Goal: Transaction & Acquisition: Book appointment/travel/reservation

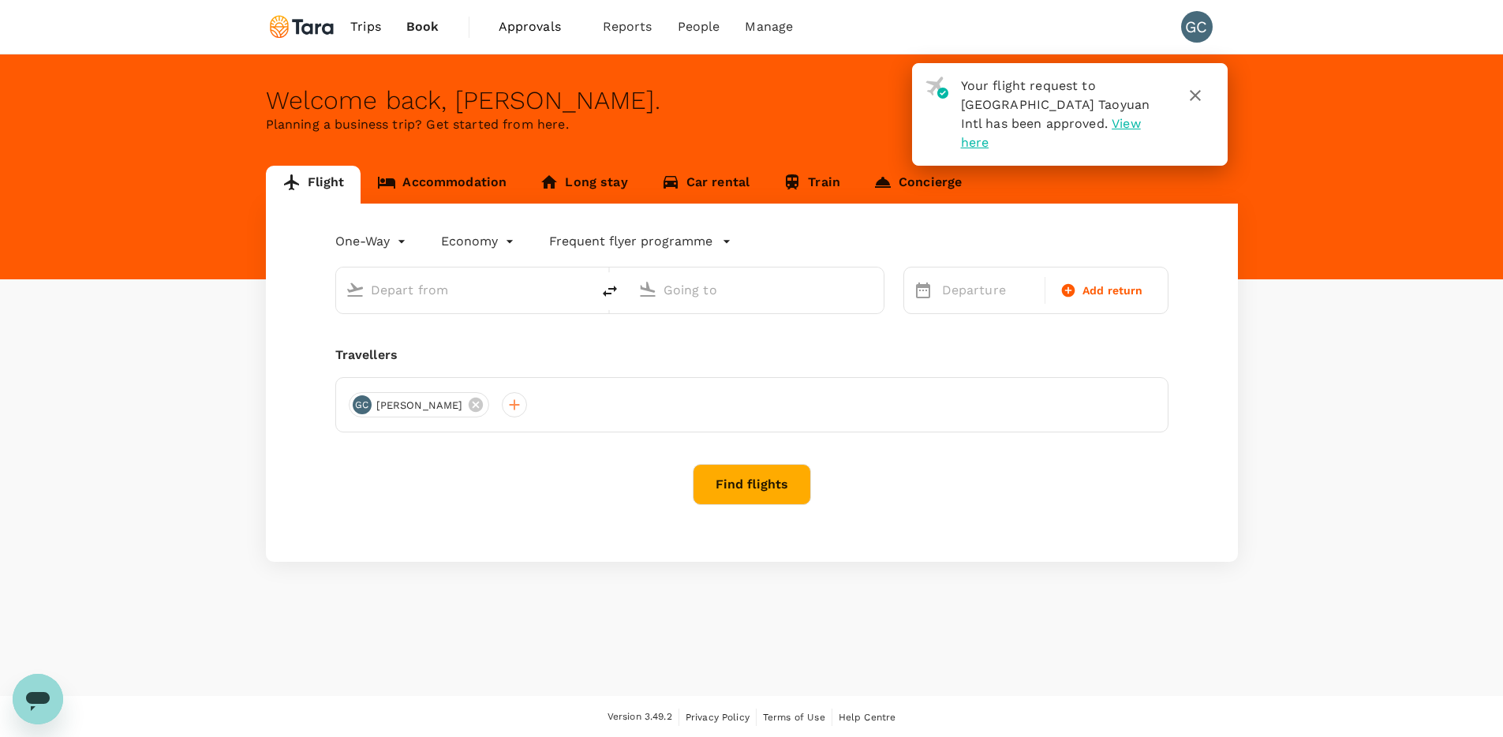
type input "roundtrip"
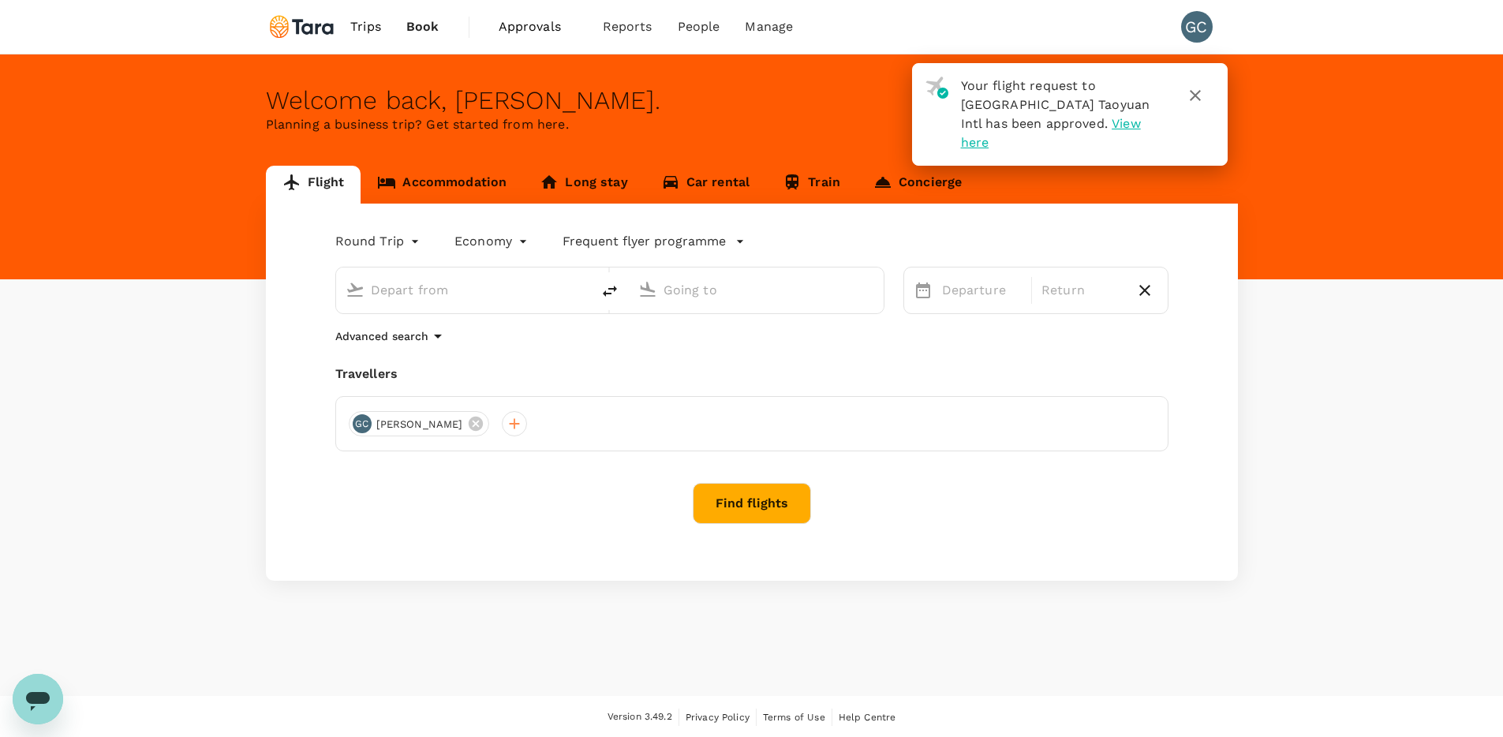
type input "Taiwan Taoyuan Intl (TPE)"
type input "Singapore Changi (SIN)"
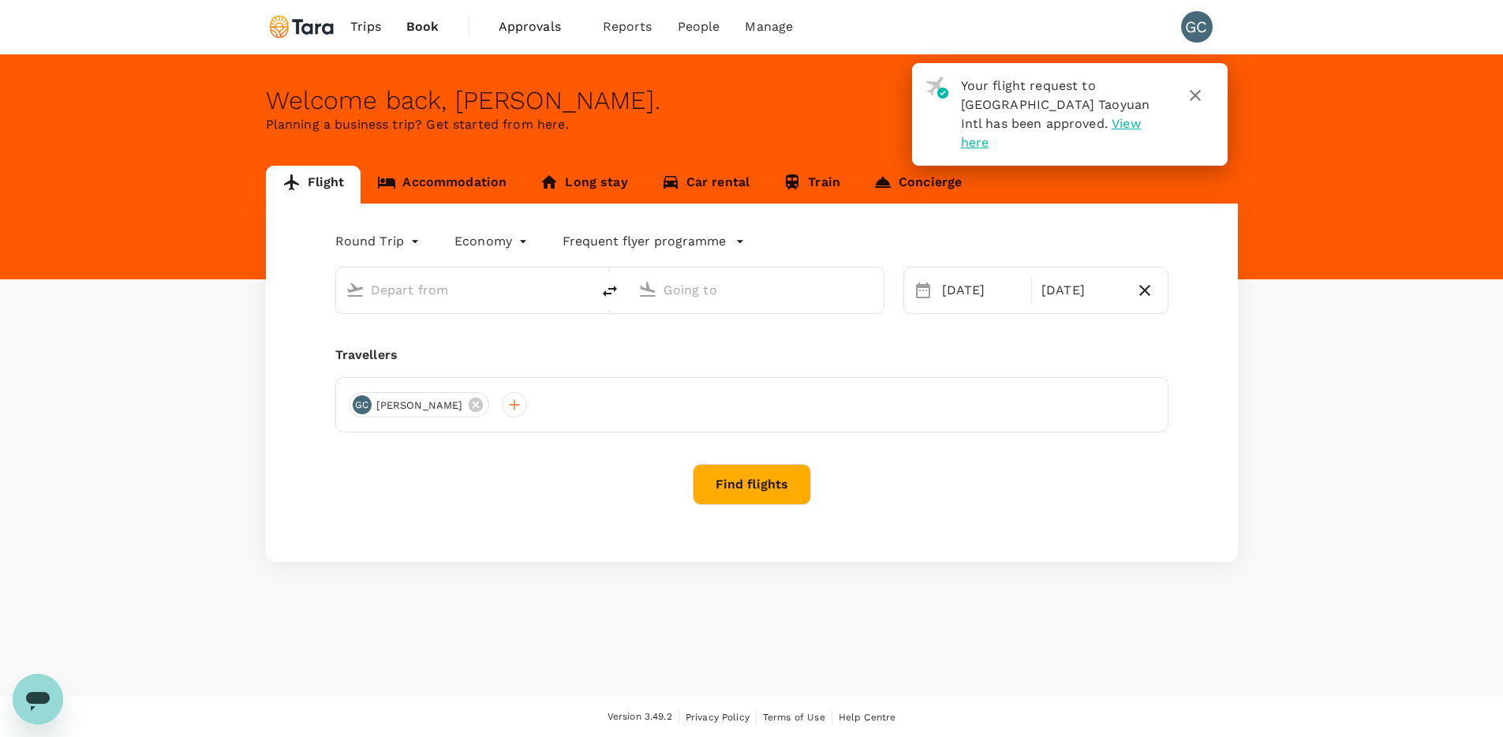
type input "Taiwan Taoyuan Intl (TPE)"
type input "Singapore Changi (SIN)"
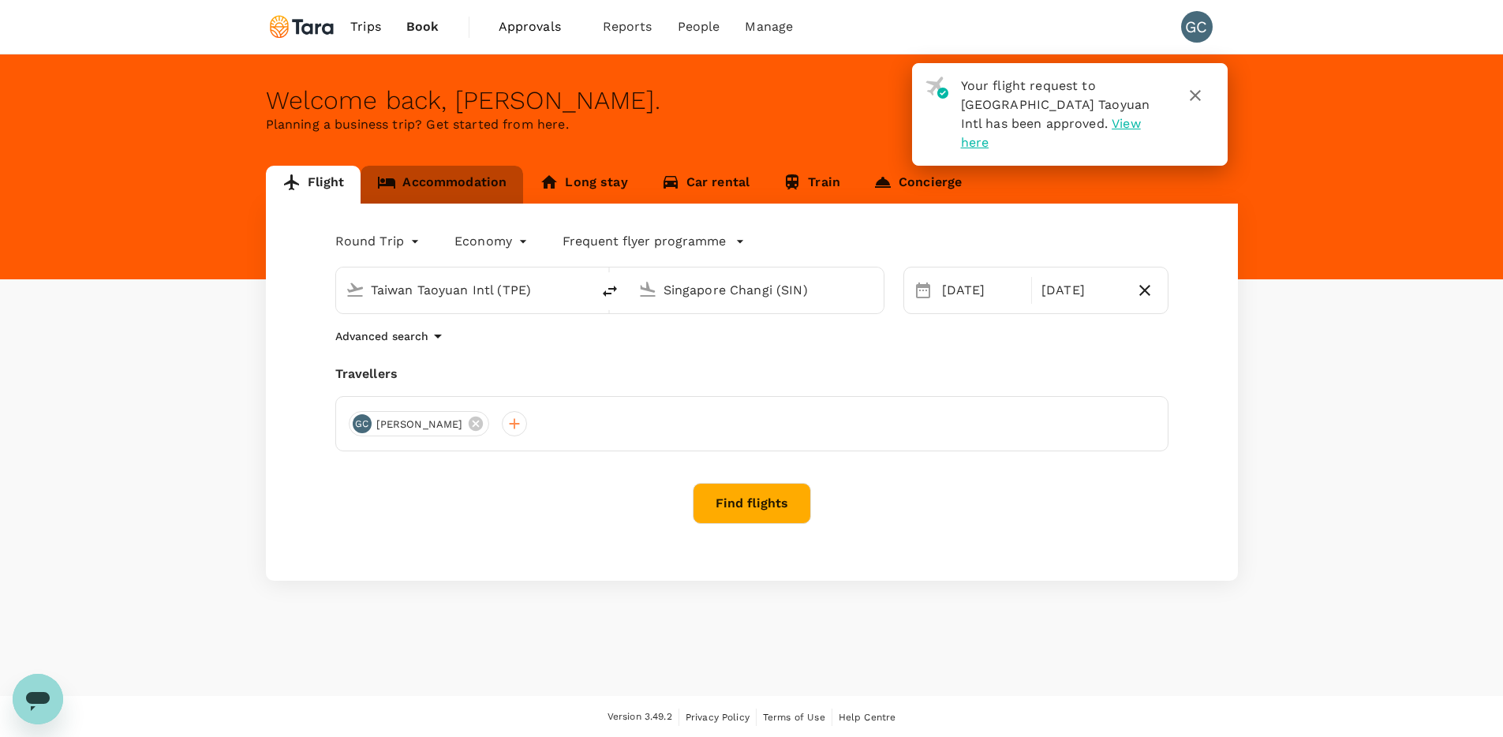
click at [469, 195] on link "Accommodation" at bounding box center [441, 185] width 162 height 38
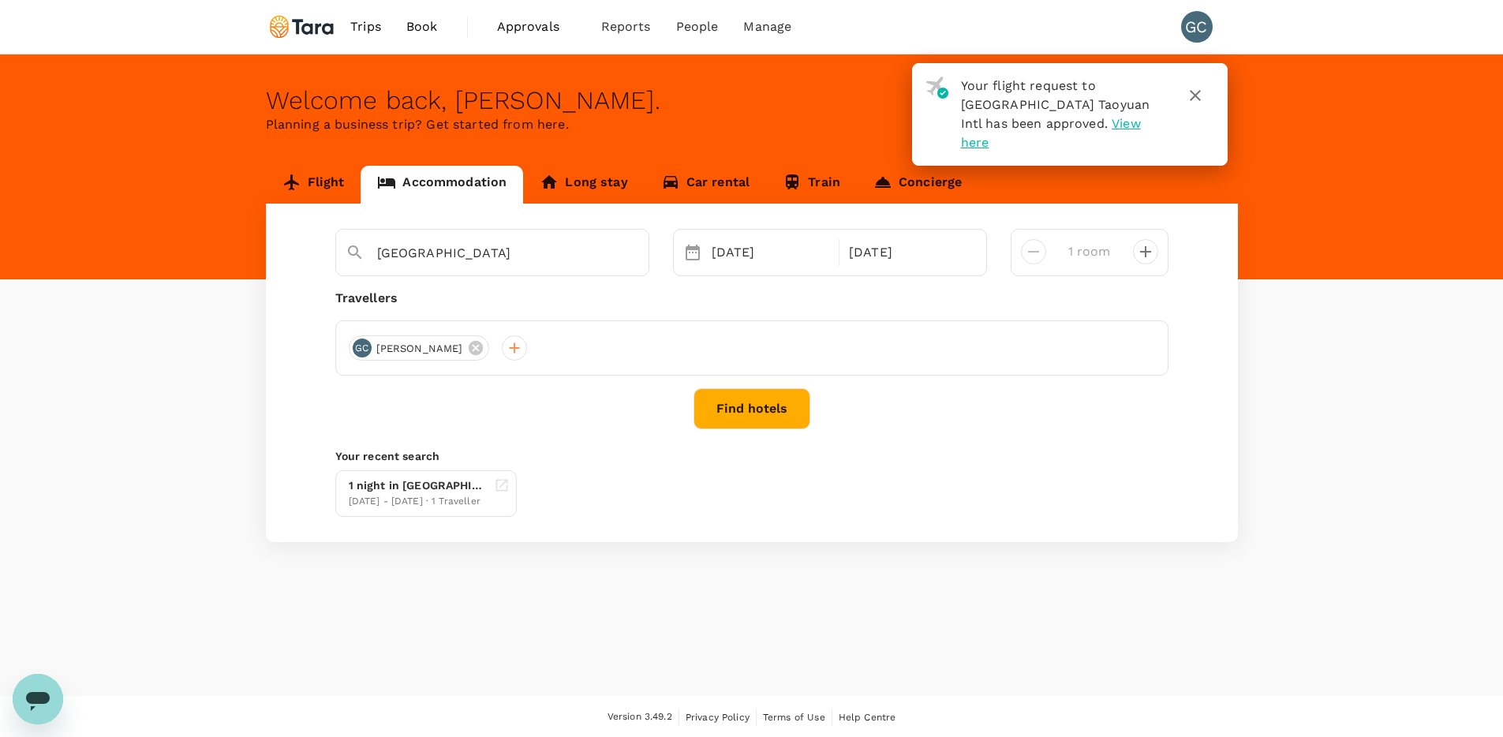
click at [737, 401] on button "Find hotels" at bounding box center [751, 408] width 117 height 41
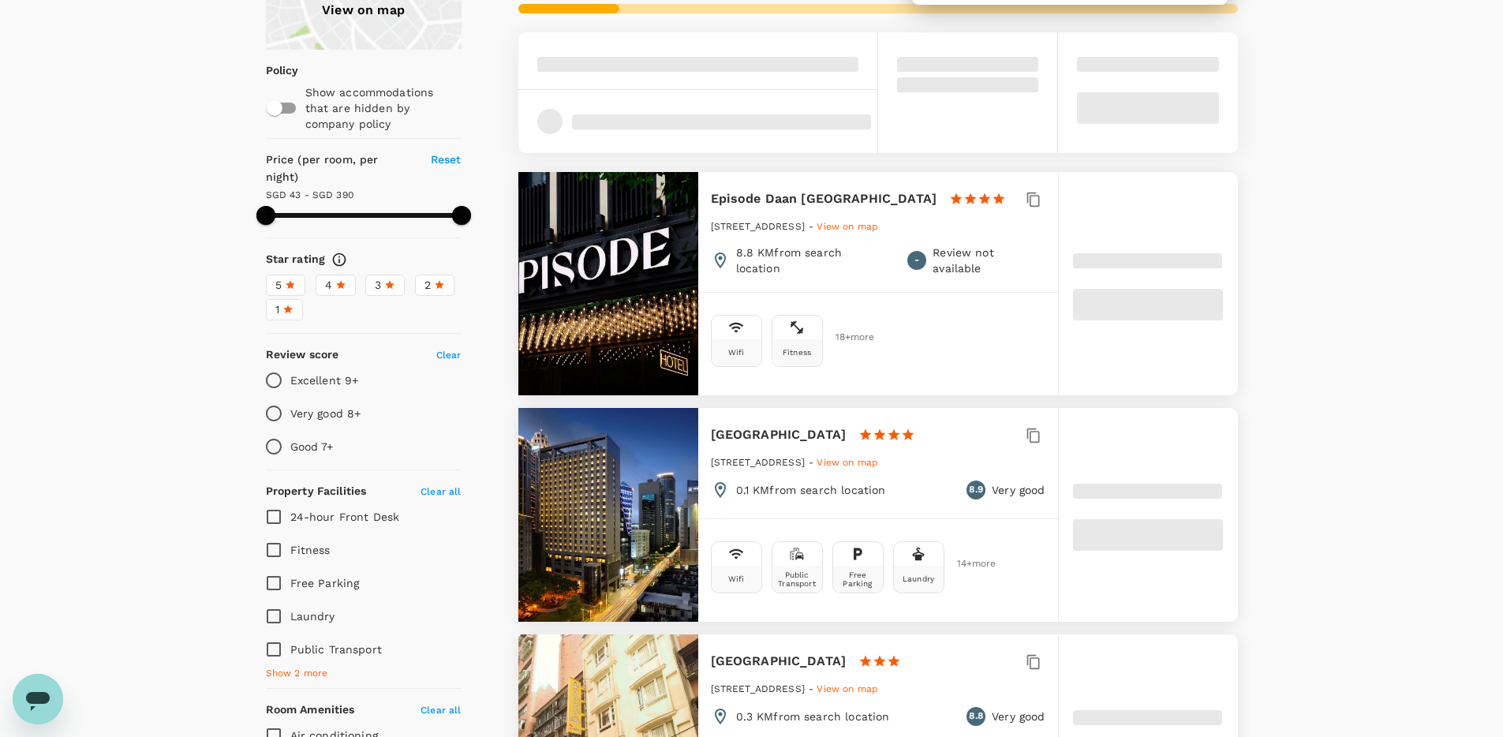
scroll to position [87, 0]
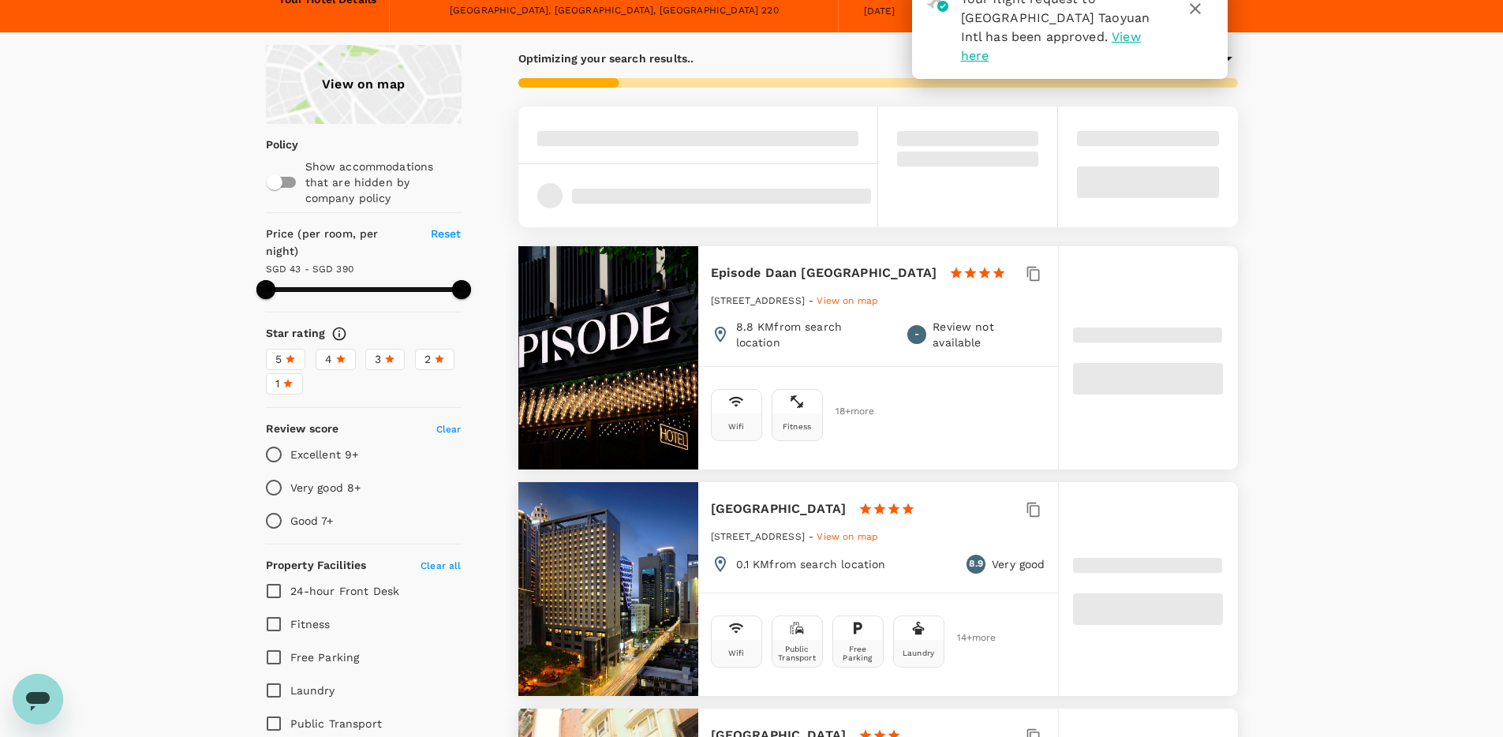
type input "389.01"
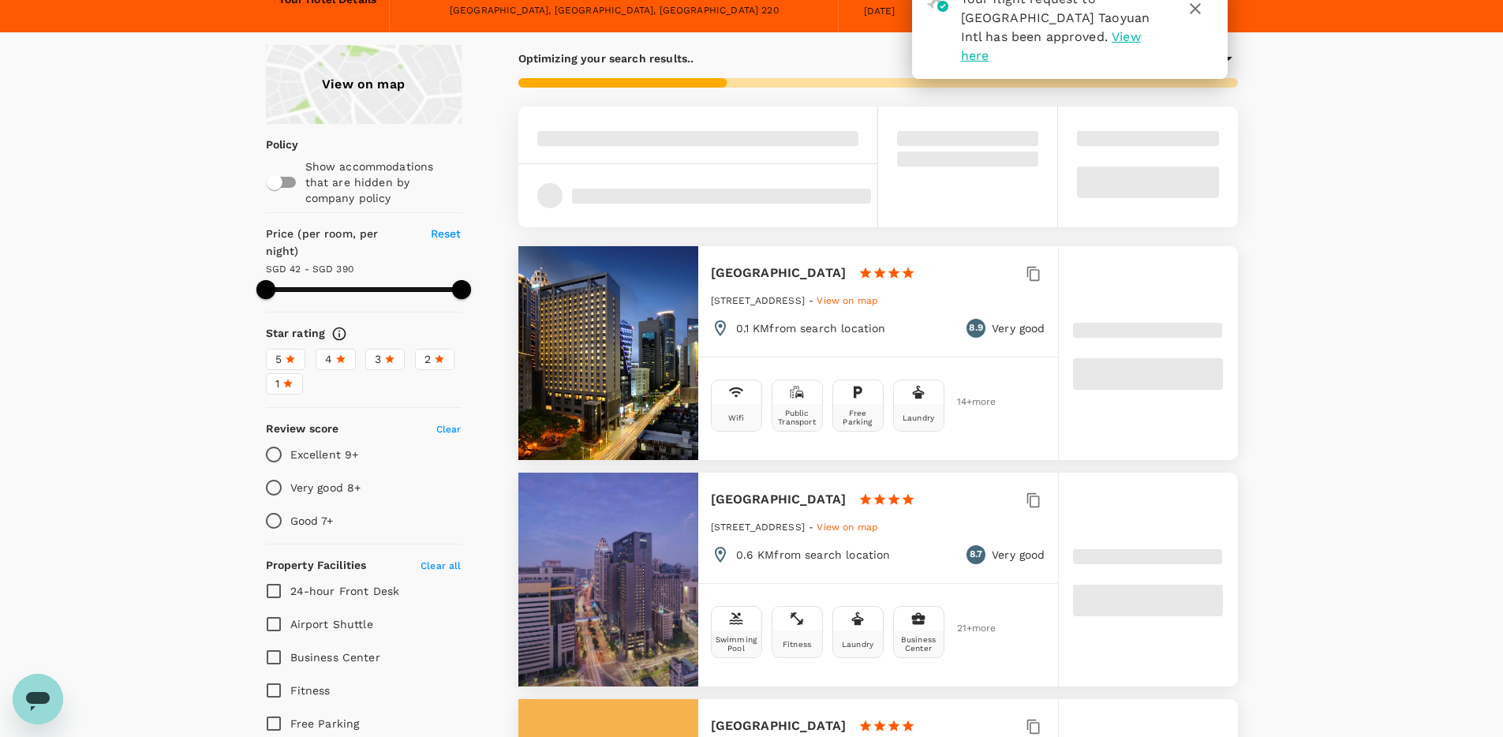
type input "42.01"
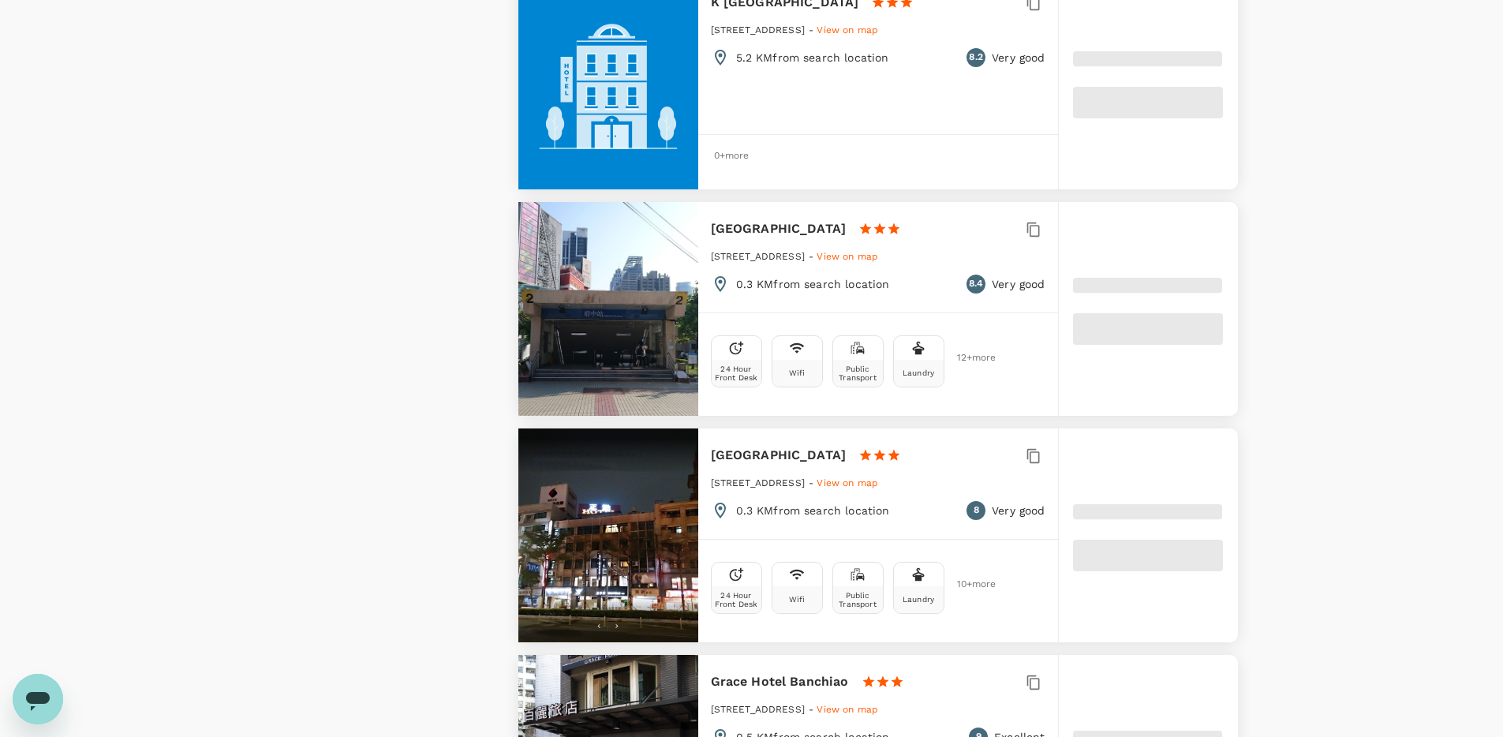
scroll to position [0, 0]
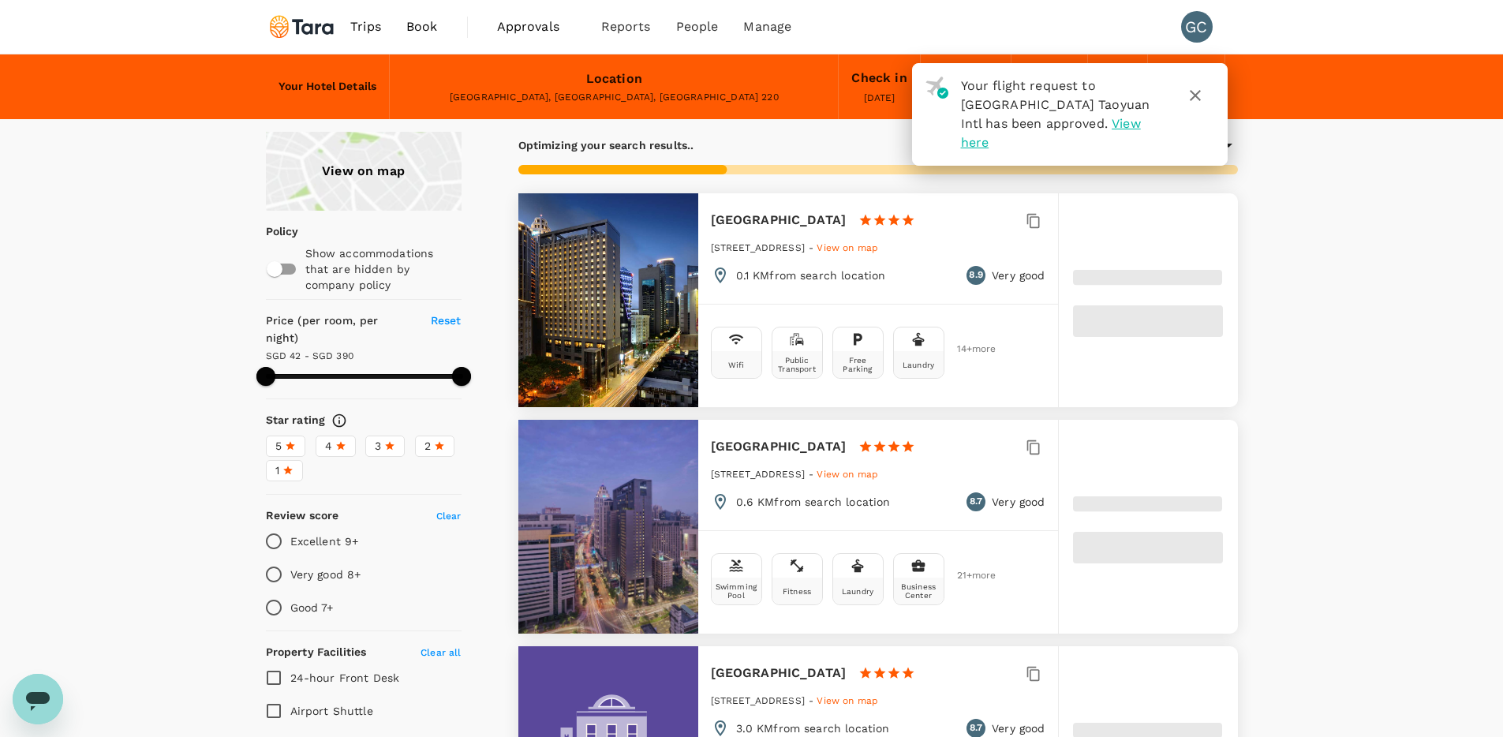
type input "389.4"
type input "19.4"
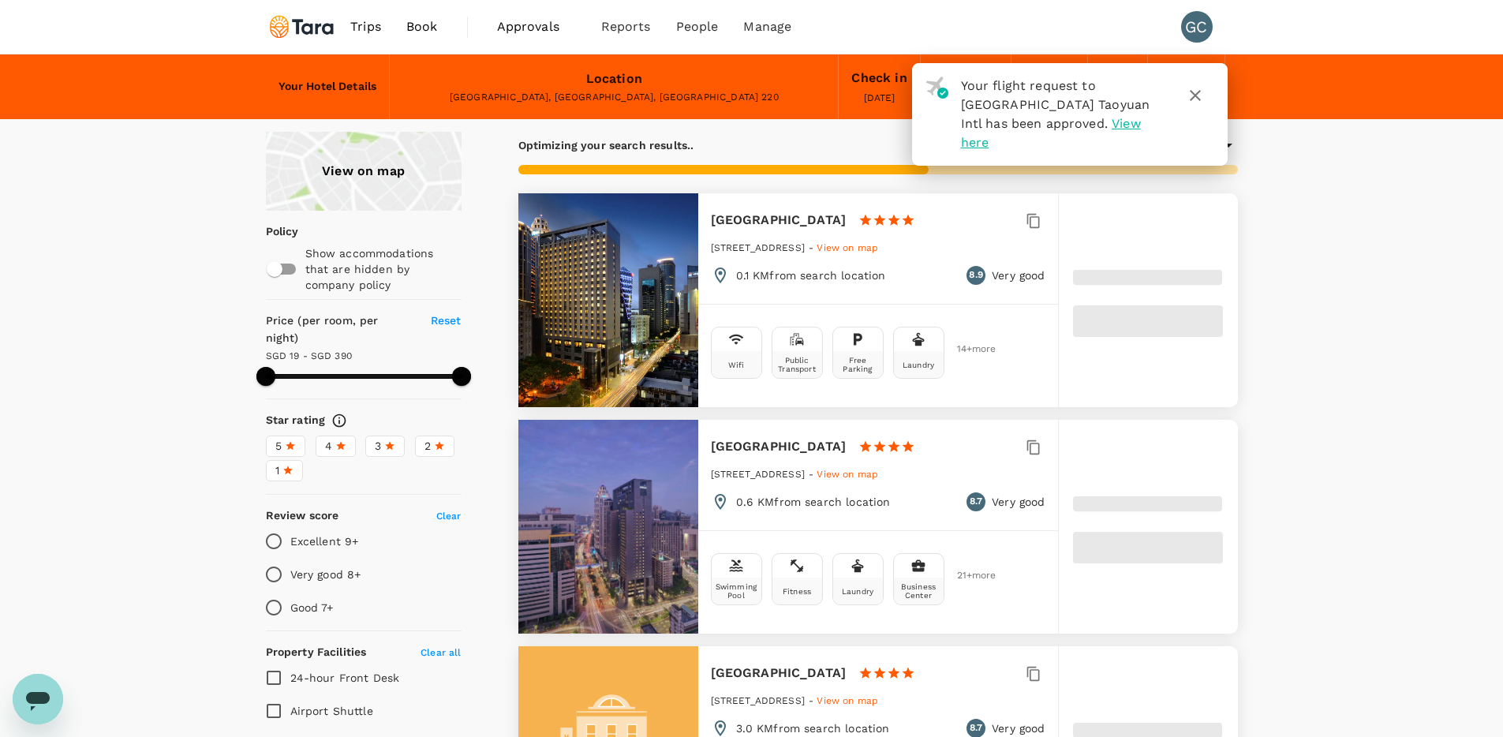
click at [368, 186] on div "View on map" at bounding box center [364, 171] width 196 height 79
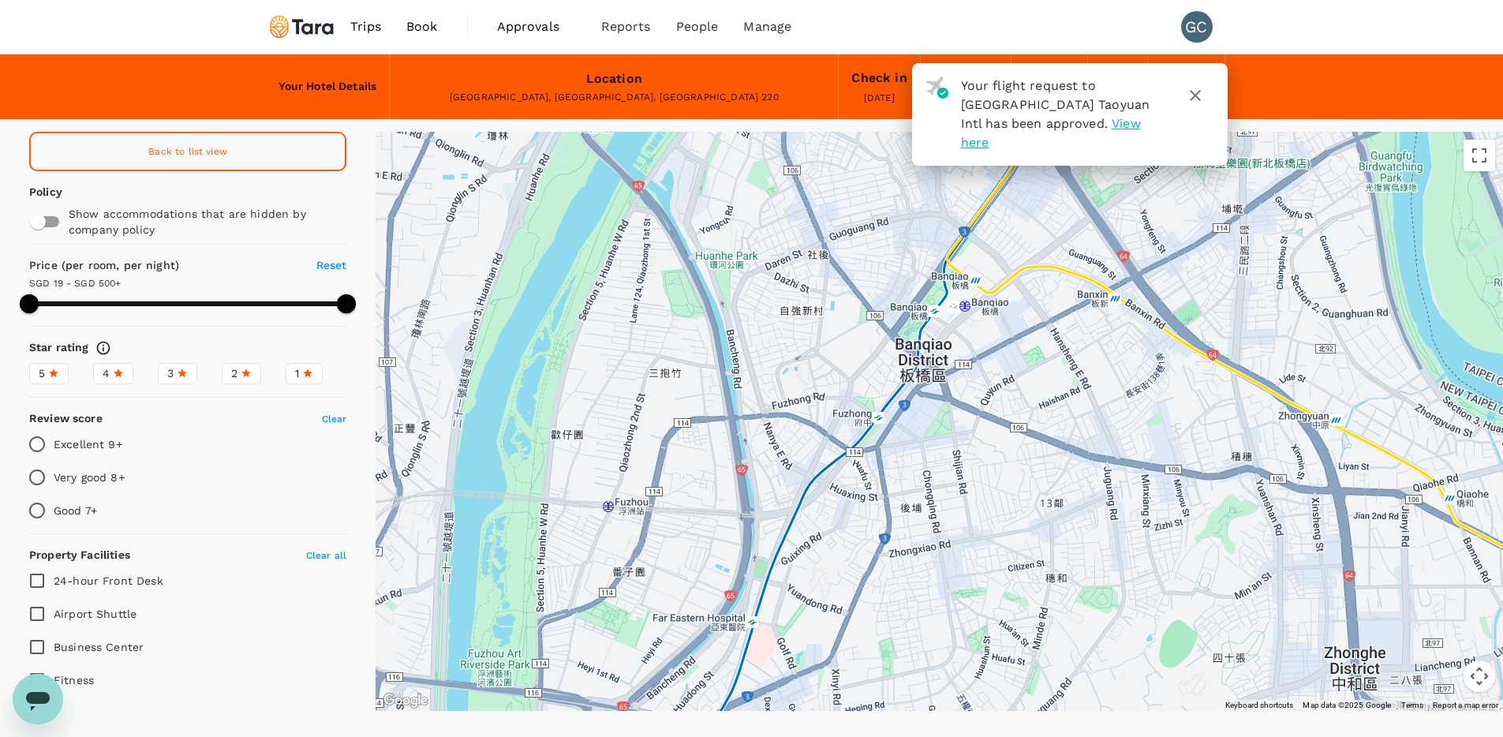
click at [935, 428] on div at bounding box center [938, 421] width 1127 height 579
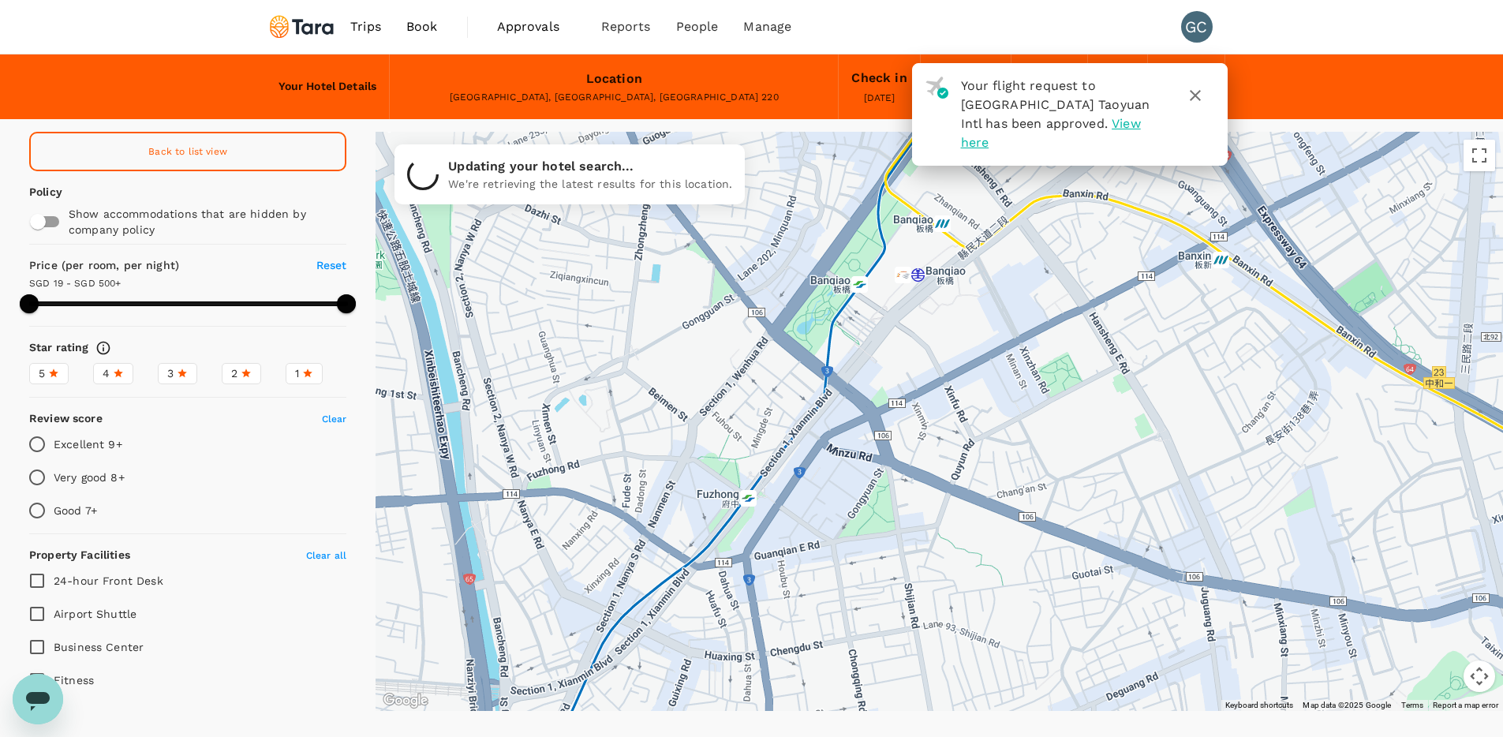
drag, startPoint x: 986, startPoint y: 312, endPoint x: 875, endPoint y: 450, distance: 177.9
click at [875, 450] on div at bounding box center [938, 421] width 1127 height 579
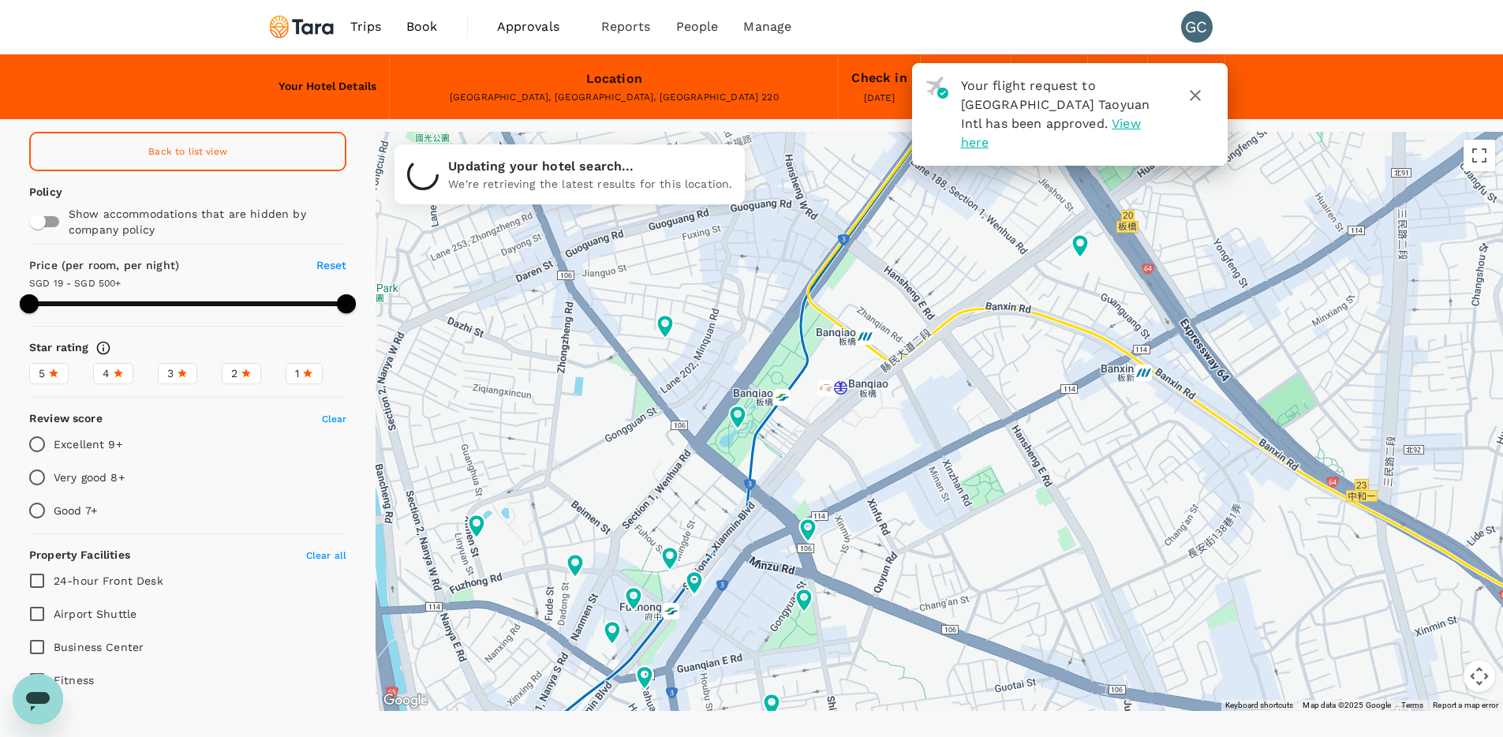
click at [783, 454] on div at bounding box center [938, 421] width 1127 height 579
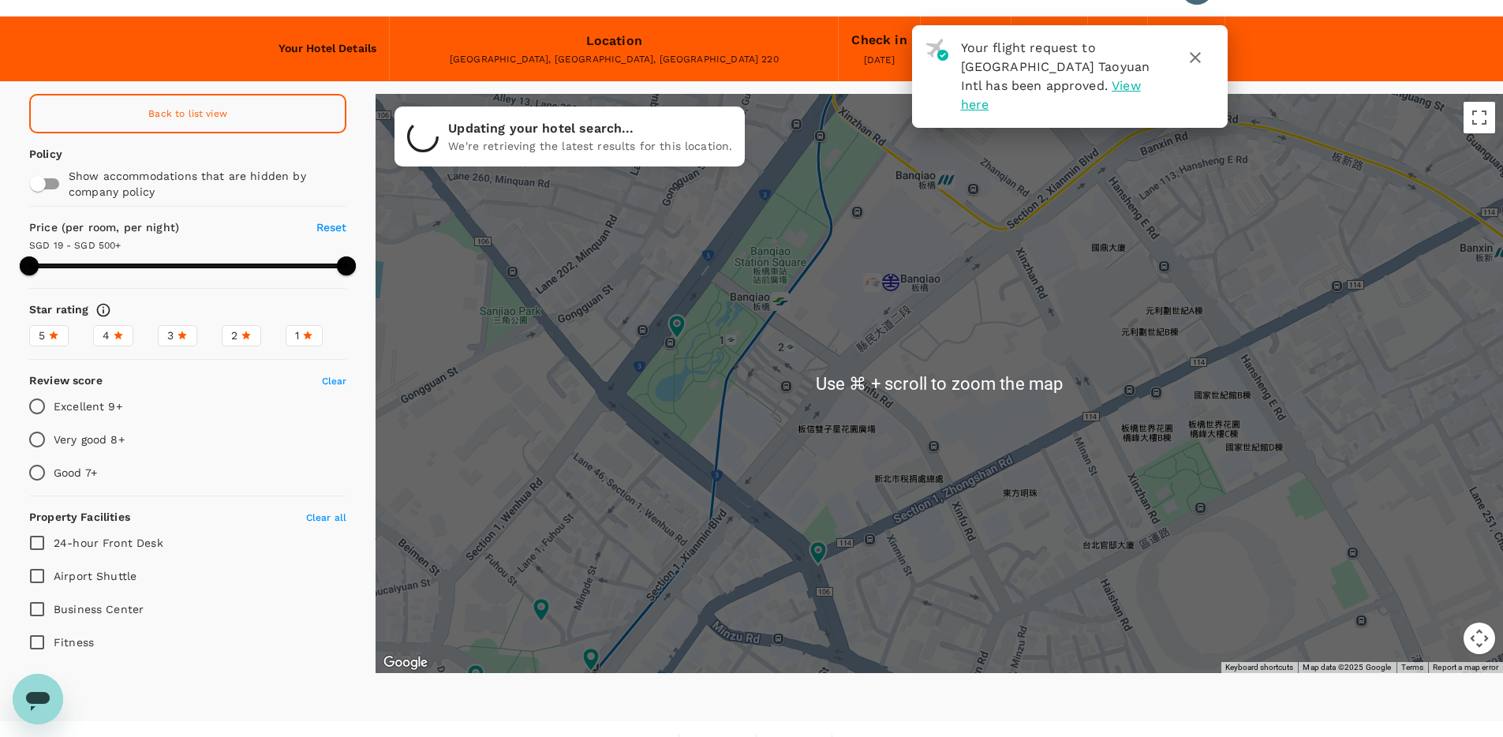
scroll to position [56, 0]
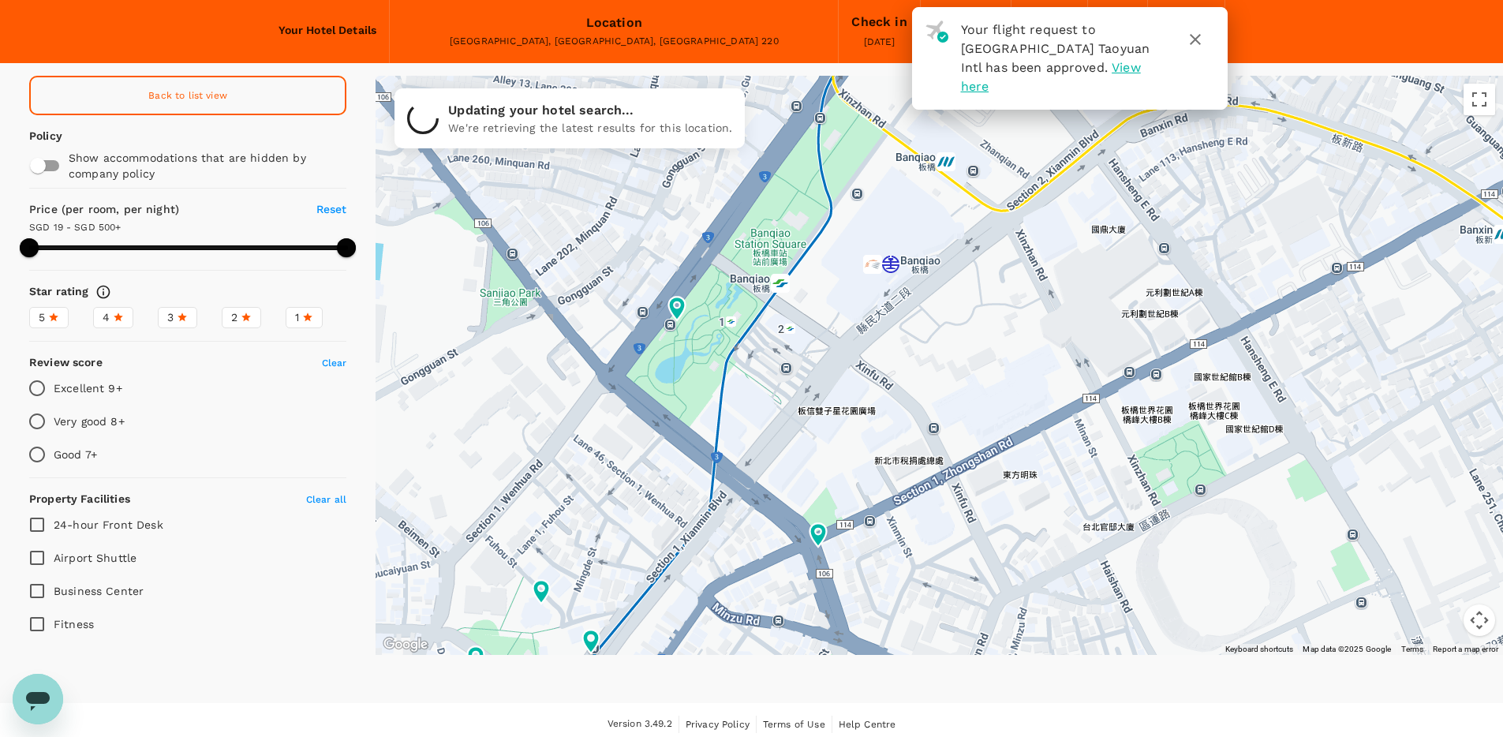
type input "499.4"
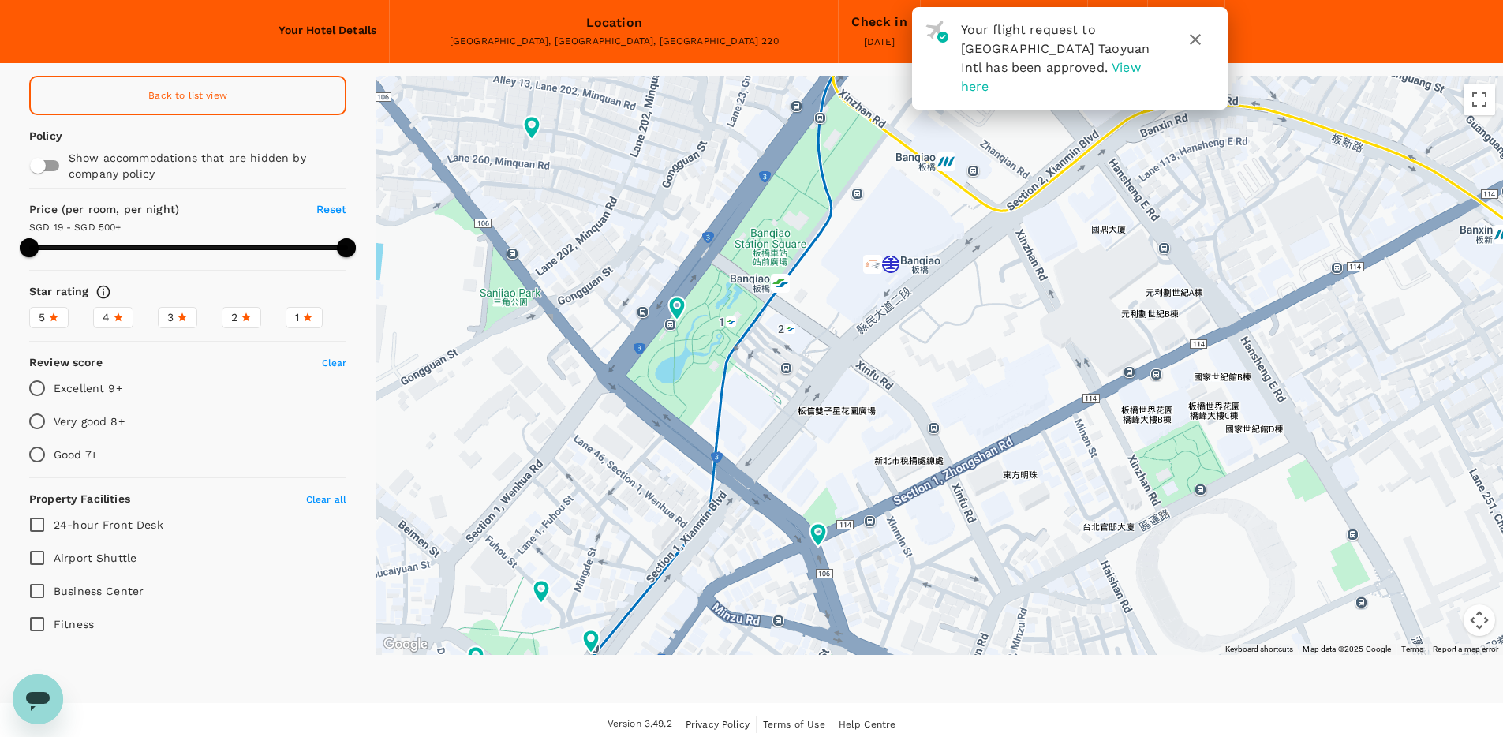
click at [1201, 41] on icon "button" at bounding box center [1195, 39] width 19 height 19
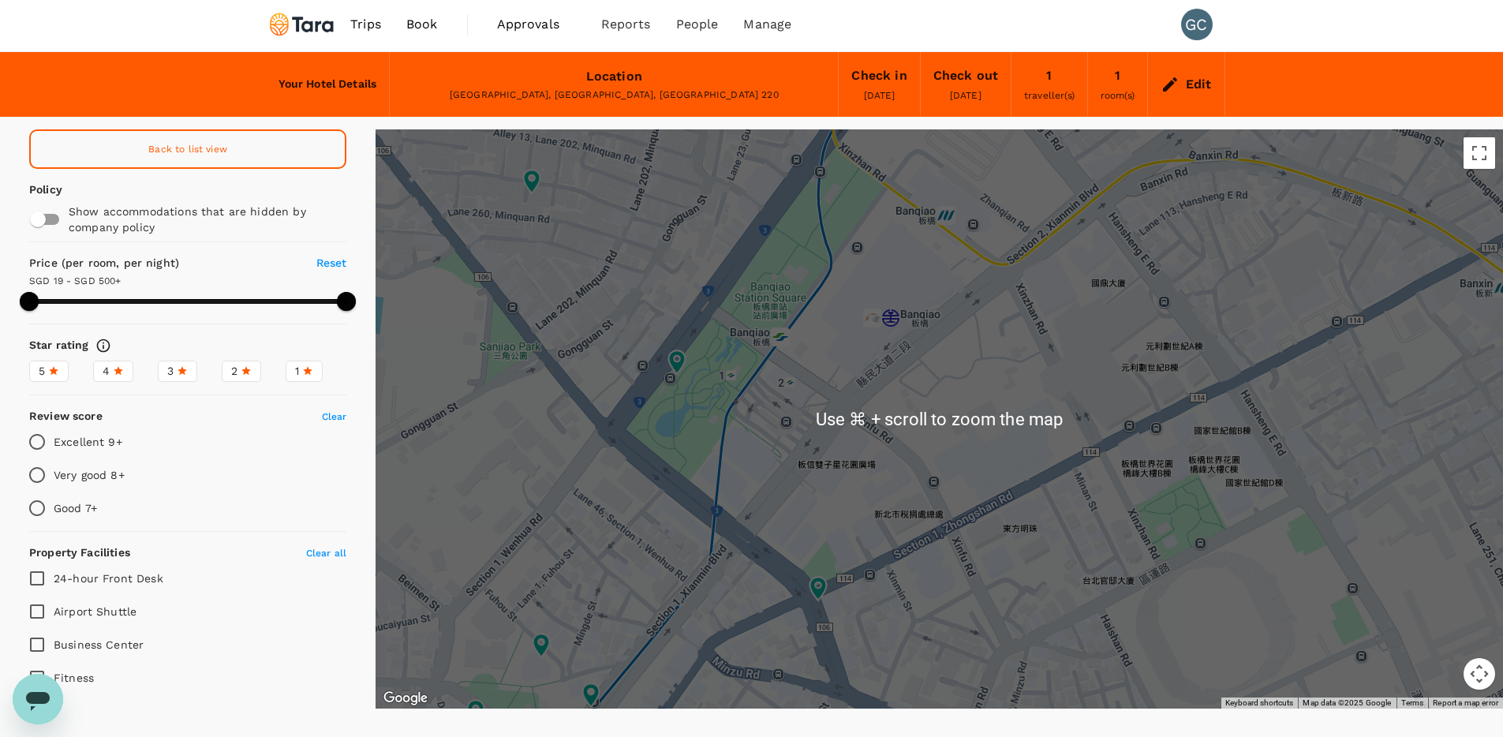
scroll to position [0, 0]
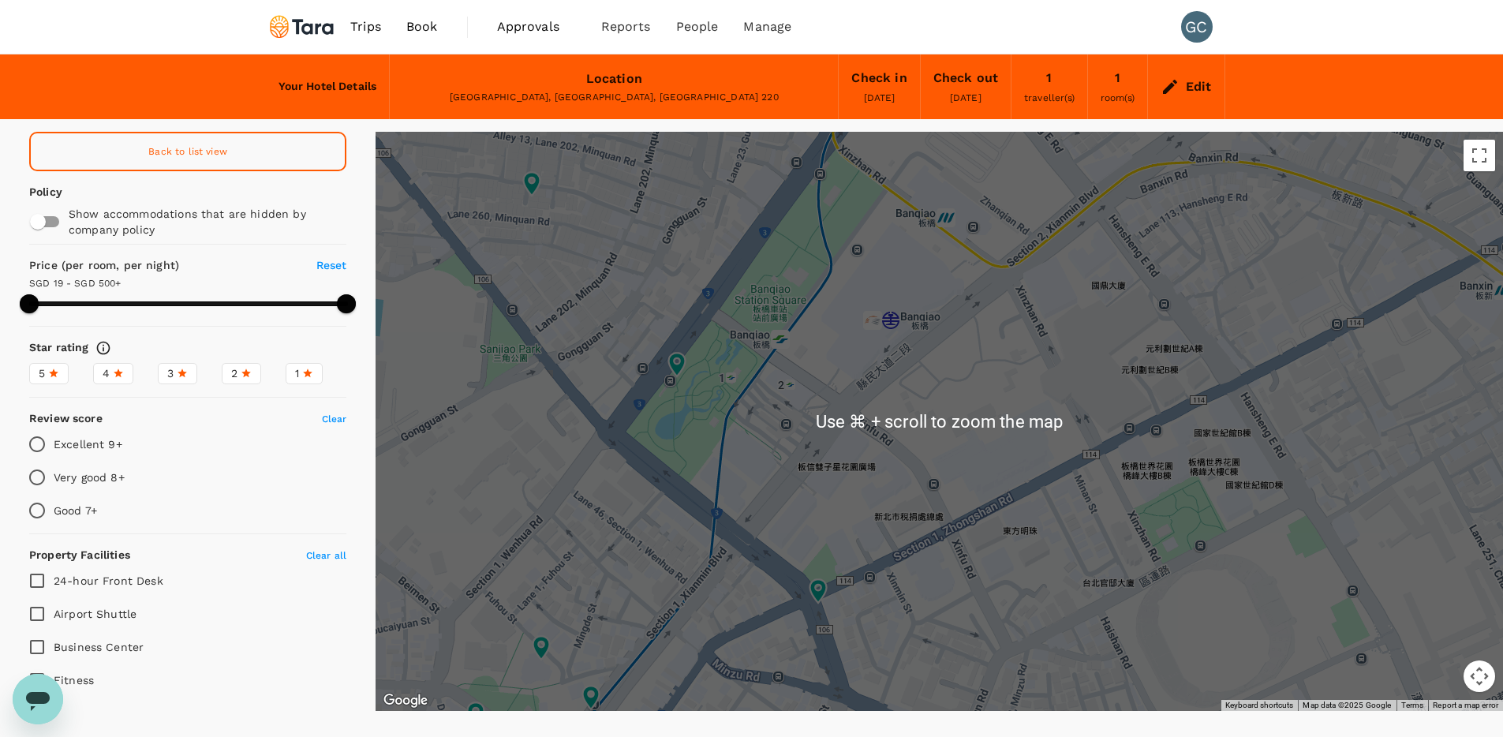
click at [1193, 90] on div "Edit" at bounding box center [1199, 87] width 26 height 22
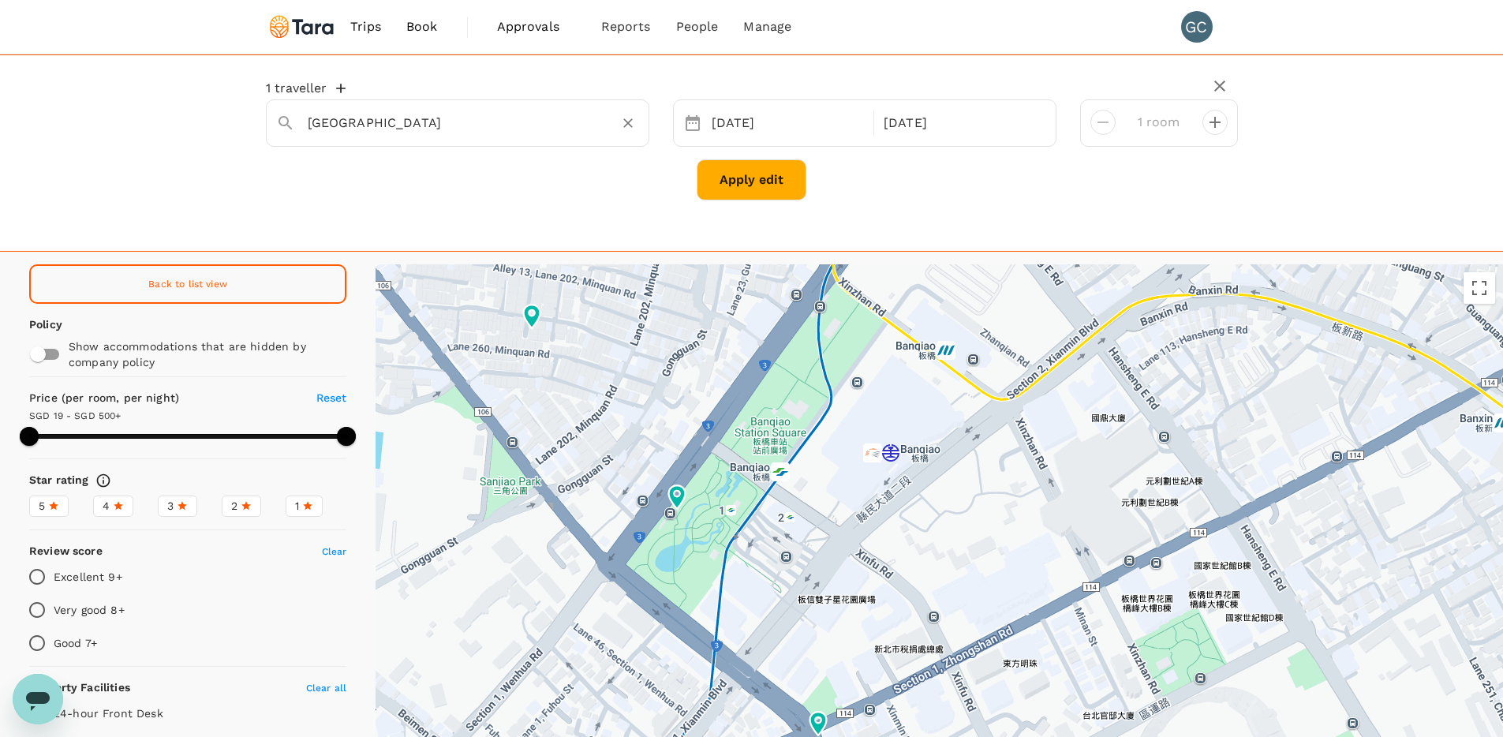
click at [411, 124] on input "Banqiao District" at bounding box center [451, 122] width 287 height 24
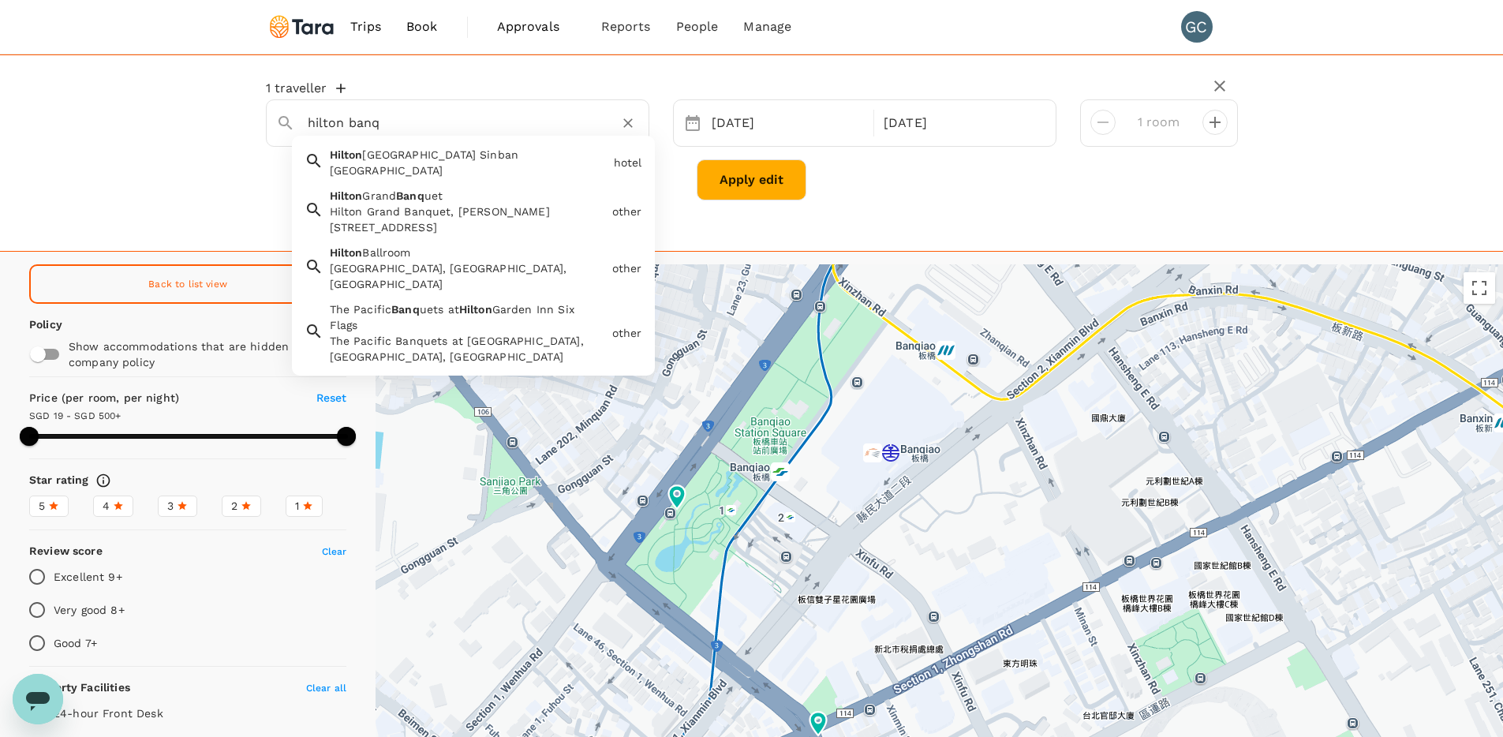
click at [469, 174] on div "[GEOGRAPHIC_DATA]" at bounding box center [469, 170] width 278 height 16
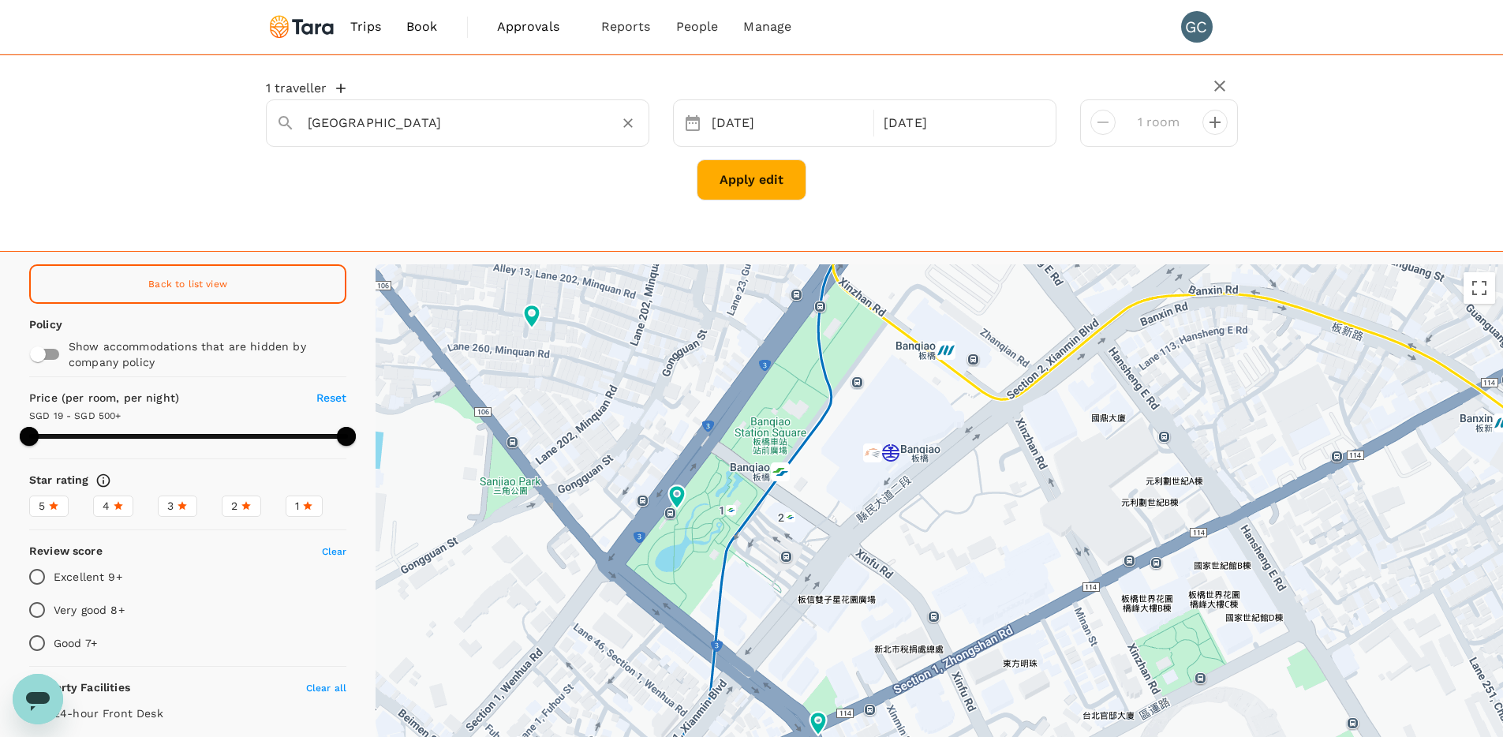
type input "[GEOGRAPHIC_DATA]"
click at [747, 174] on button "Apply edit" at bounding box center [751, 179] width 110 height 41
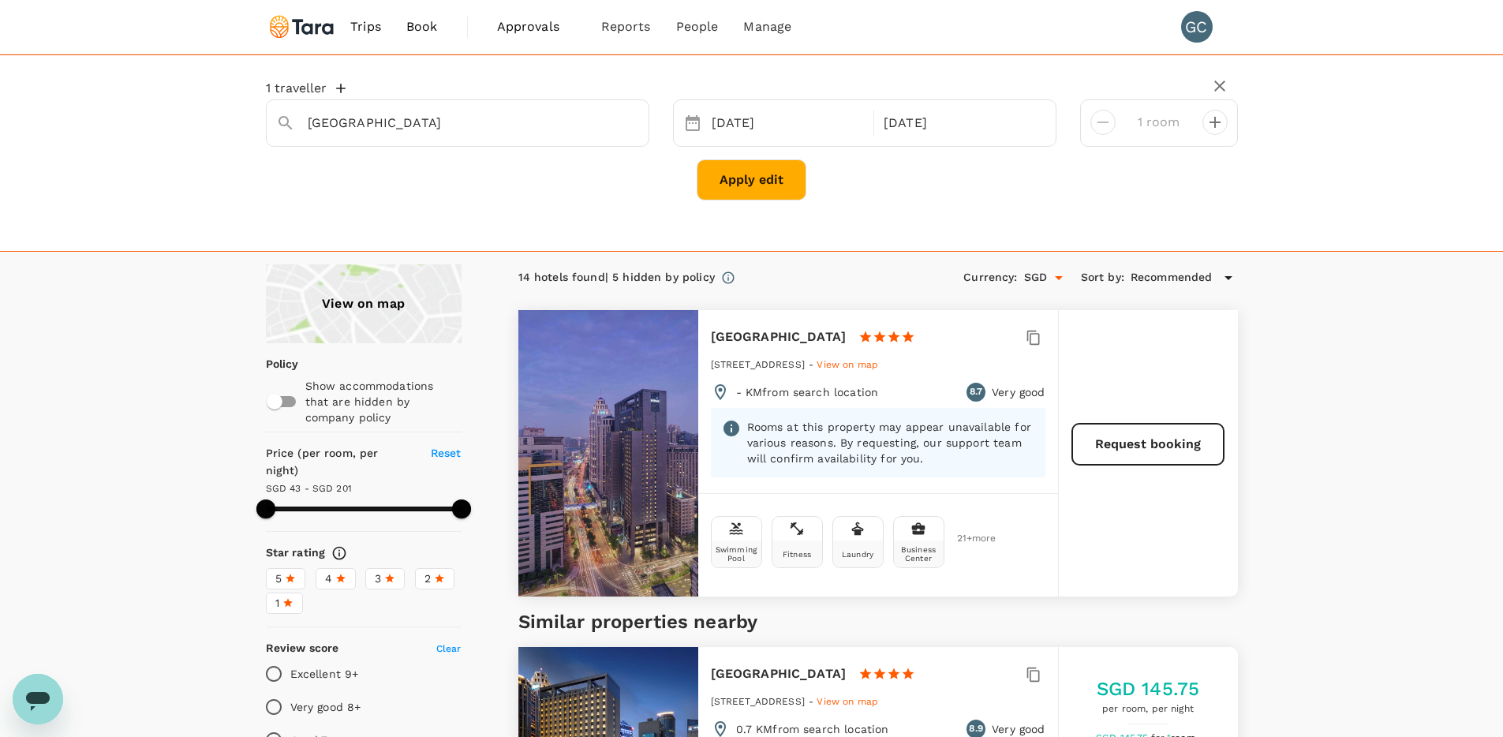
click at [345, 324] on div "View on map" at bounding box center [364, 303] width 196 height 79
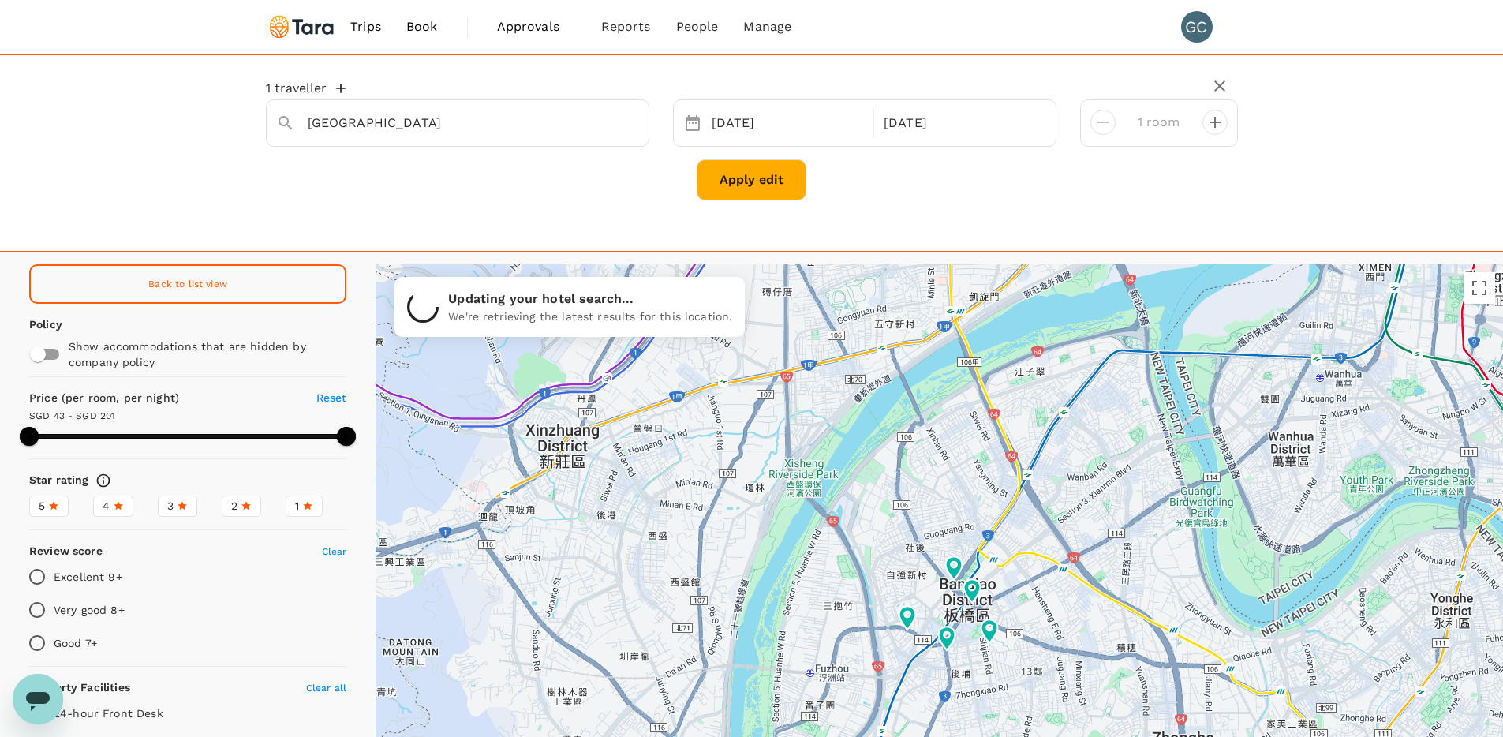
click at [915, 639] on div at bounding box center [938, 553] width 1127 height 579
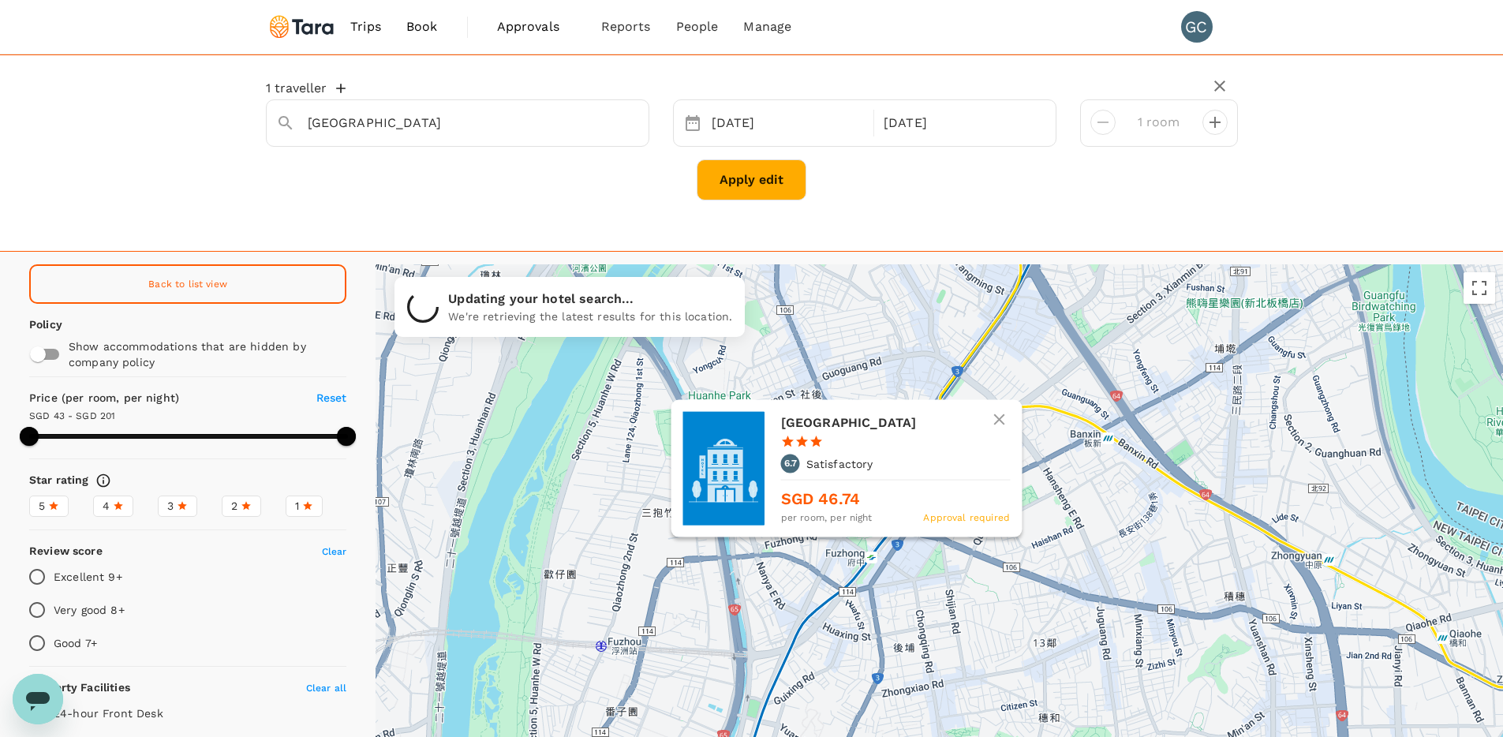
click at [846, 548] on div "Banciaoking Hotel 1 Star 2 Stars 3 Stars 4 Stars 5 Stars 6.7 Satisfactory SGD 4…" at bounding box center [846, 563] width 0 height 31
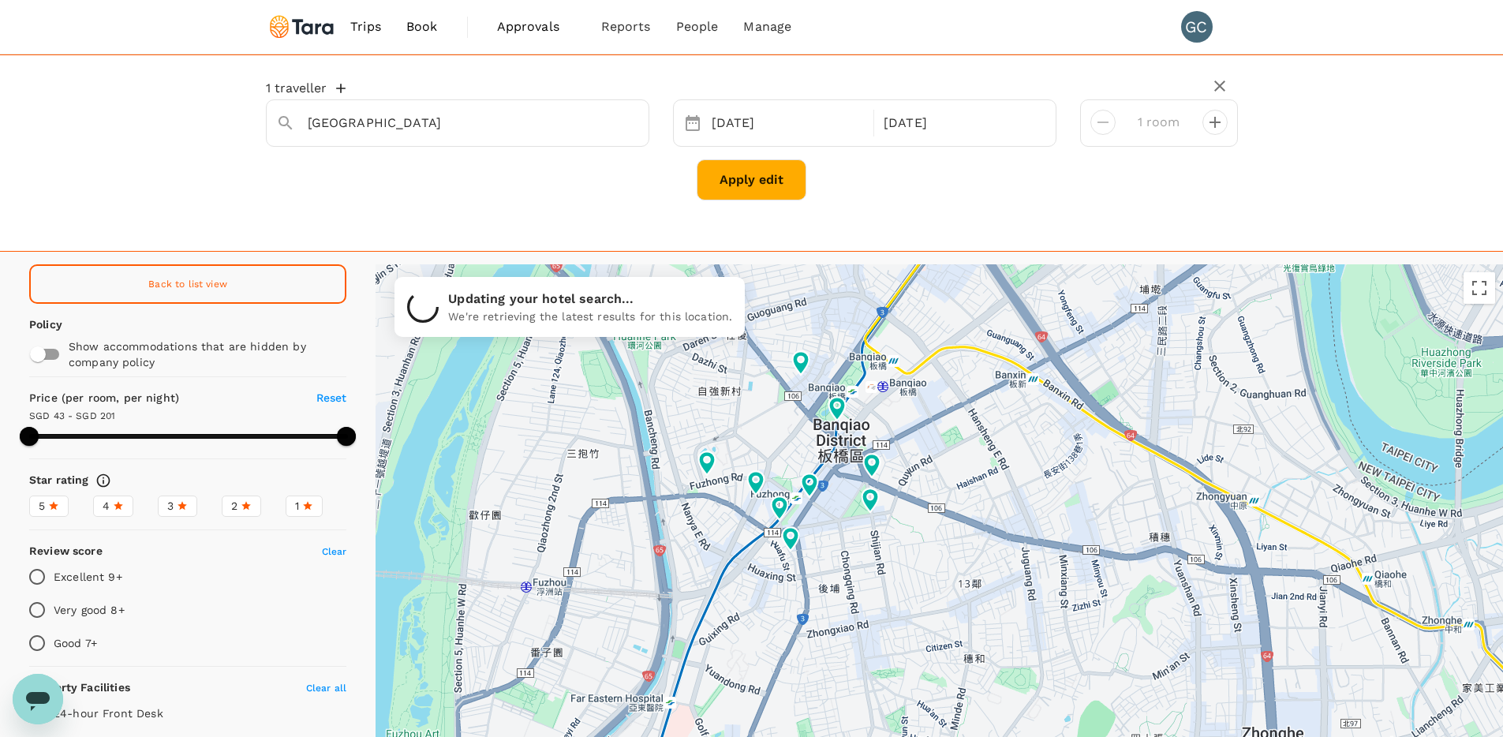
click at [831, 569] on div at bounding box center [938, 553] width 1127 height 579
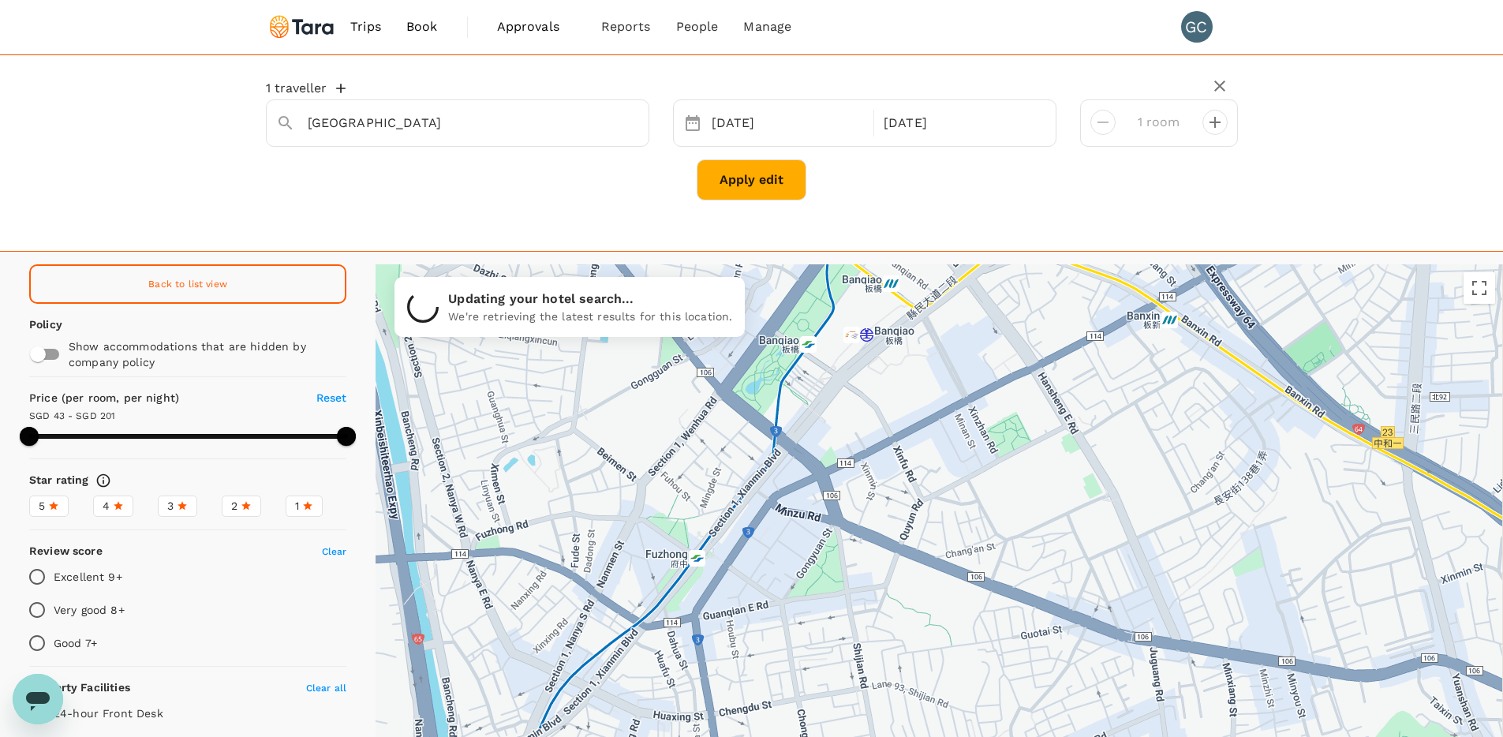
drag, startPoint x: 795, startPoint y: 570, endPoint x: 755, endPoint y: 648, distance: 87.8
click at [756, 648] on div at bounding box center [938, 553] width 1127 height 579
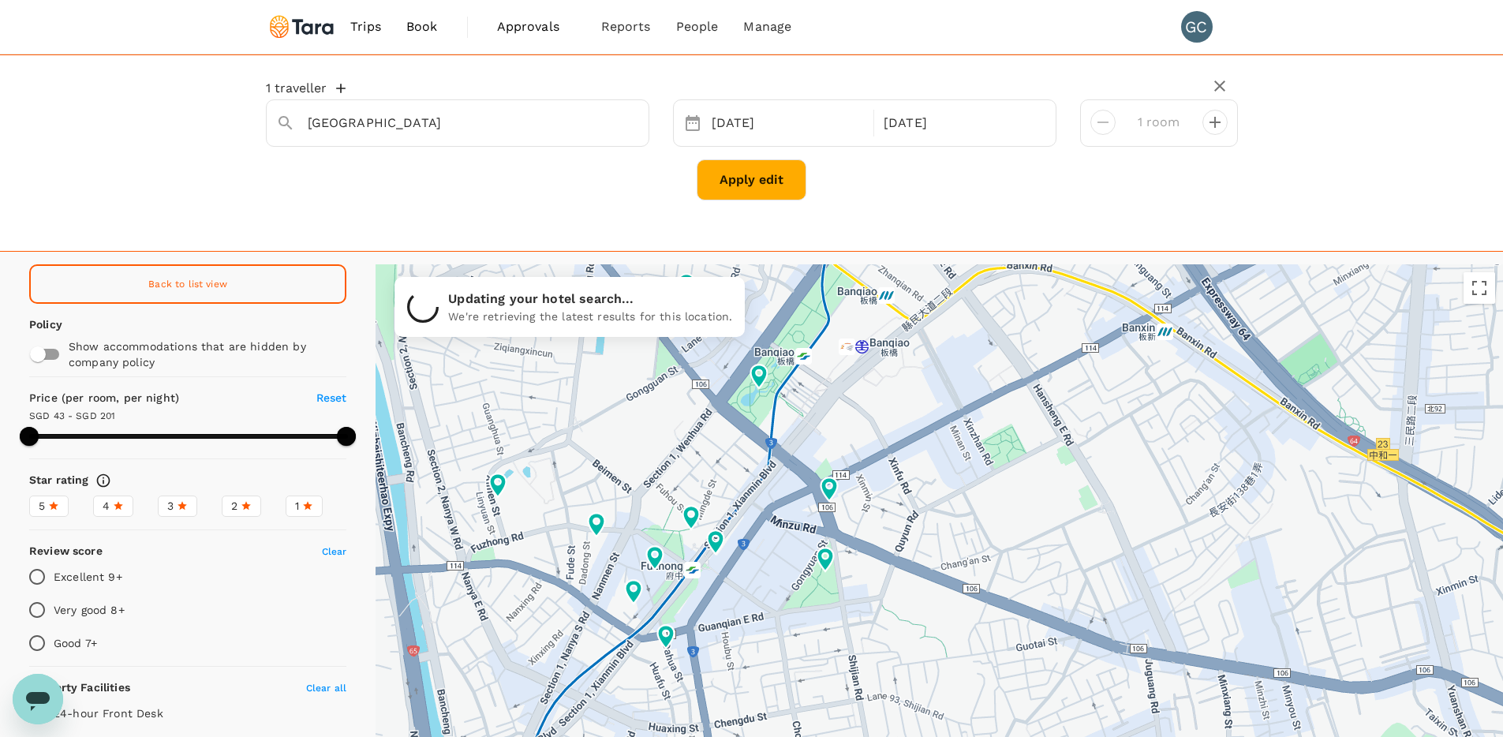
click at [873, 522] on div at bounding box center [938, 553] width 1127 height 579
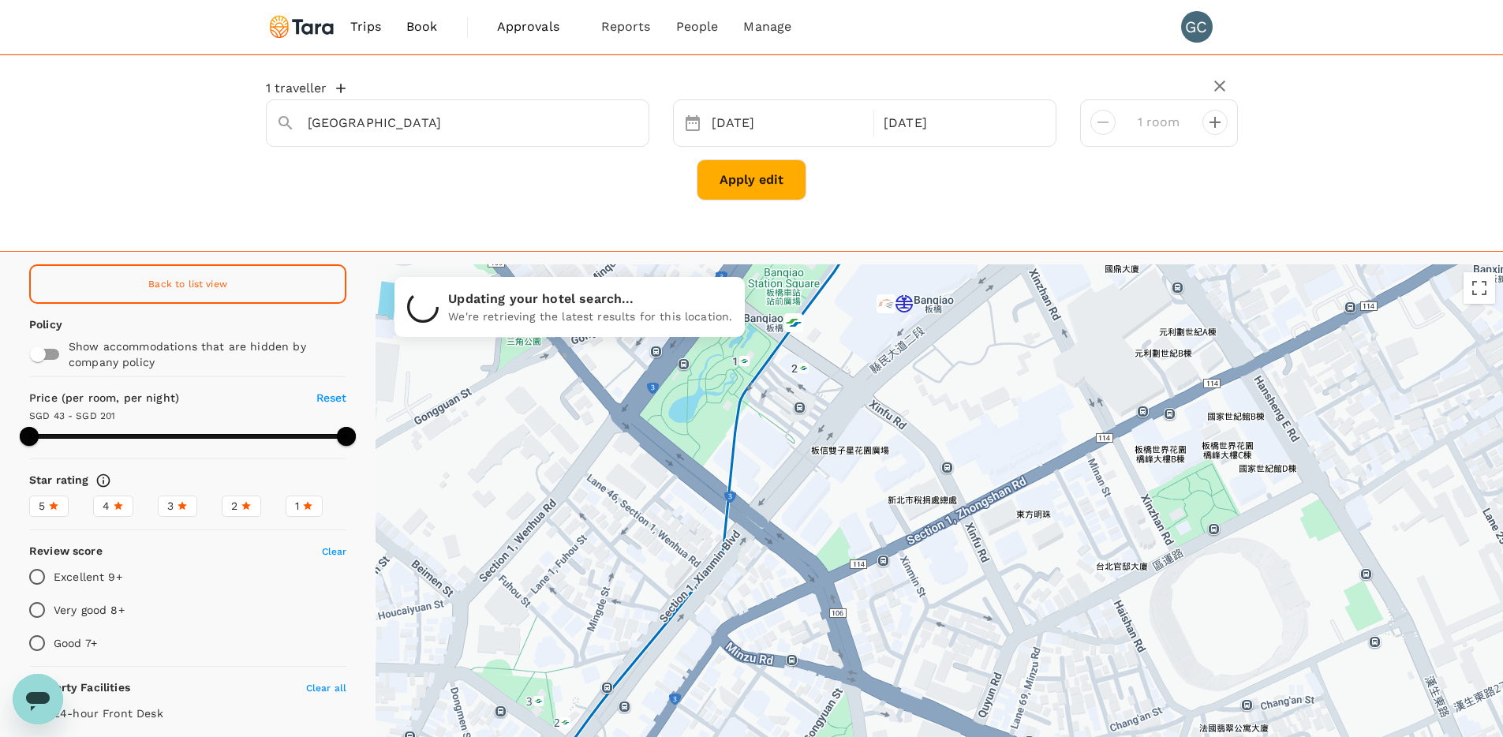
drag, startPoint x: 846, startPoint y: 487, endPoint x: 907, endPoint y: 619, distance: 145.8
click at [907, 619] on div at bounding box center [938, 553] width 1127 height 579
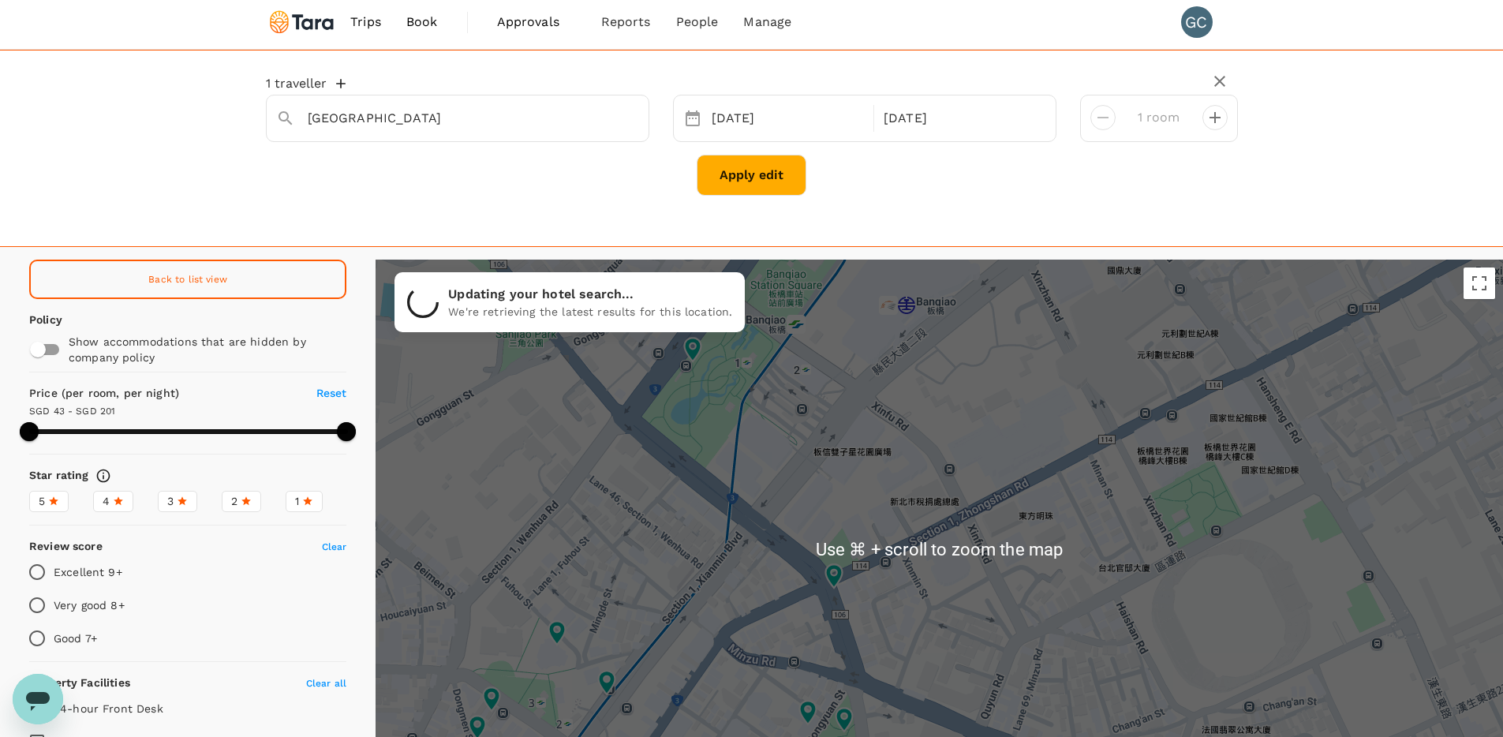
scroll to position [16, 0]
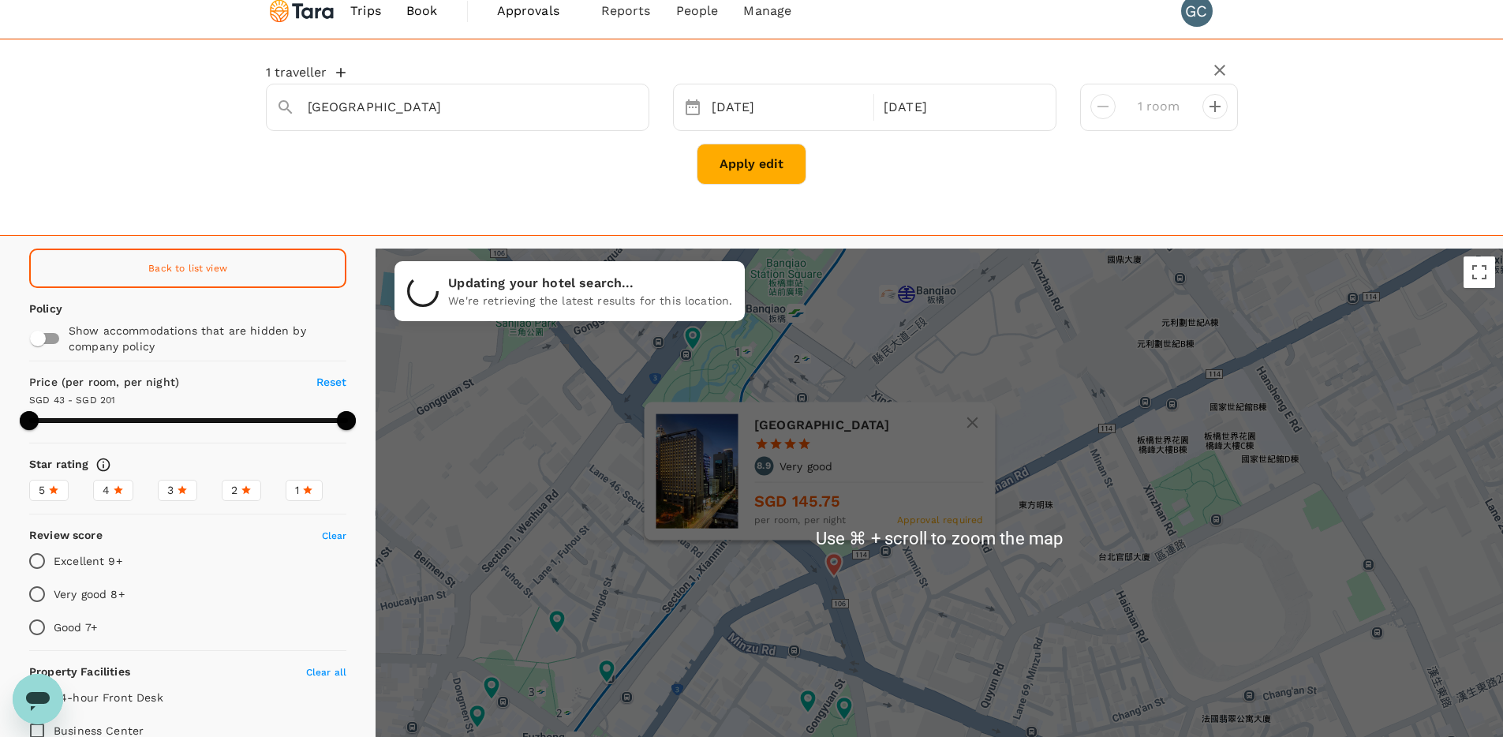
click at [831, 540] on div "Hotel Cham Cham Taipei 1 Star 2 Stars 3 Stars 4 Stars 5 Stars 8.9 Very good SGD…" at bounding box center [819, 471] width 351 height 138
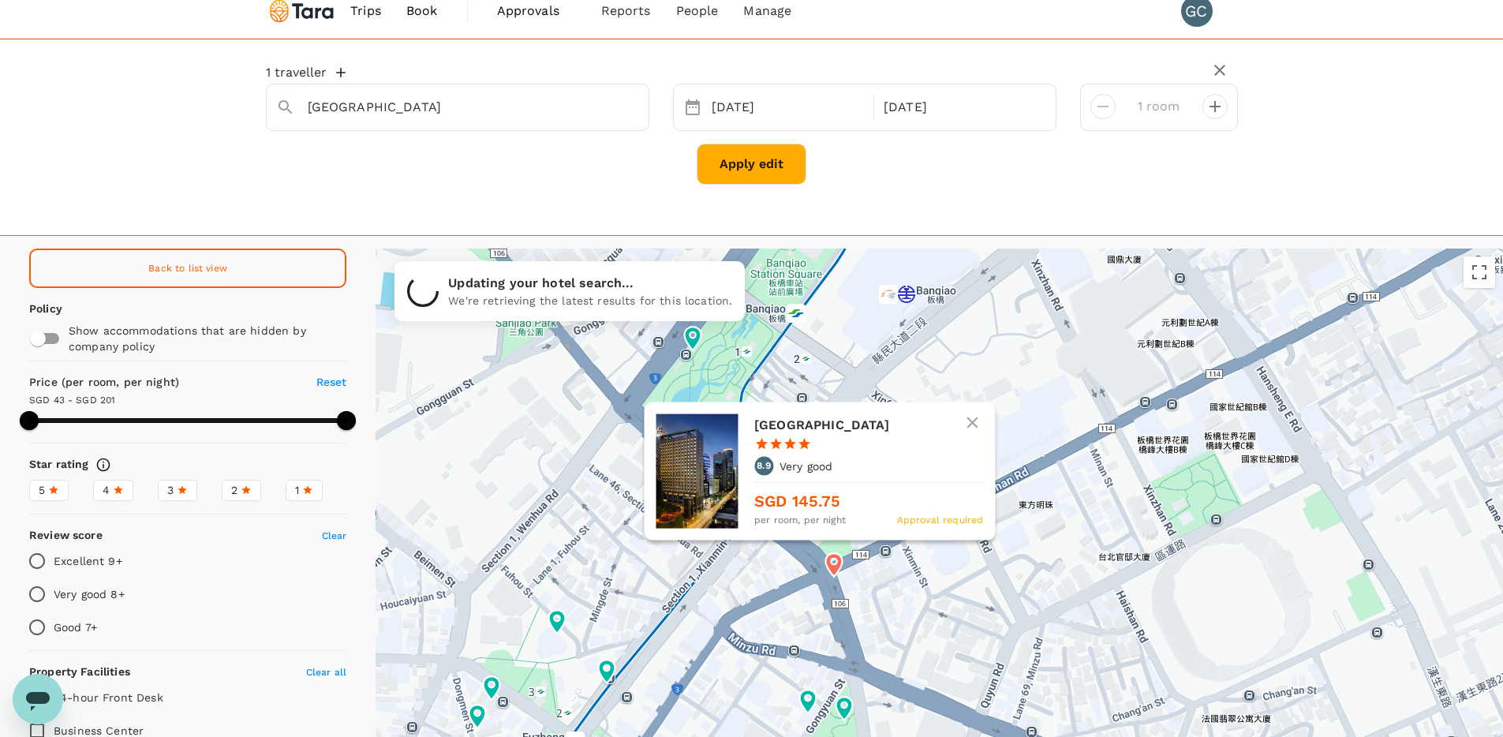
type input "499.56"
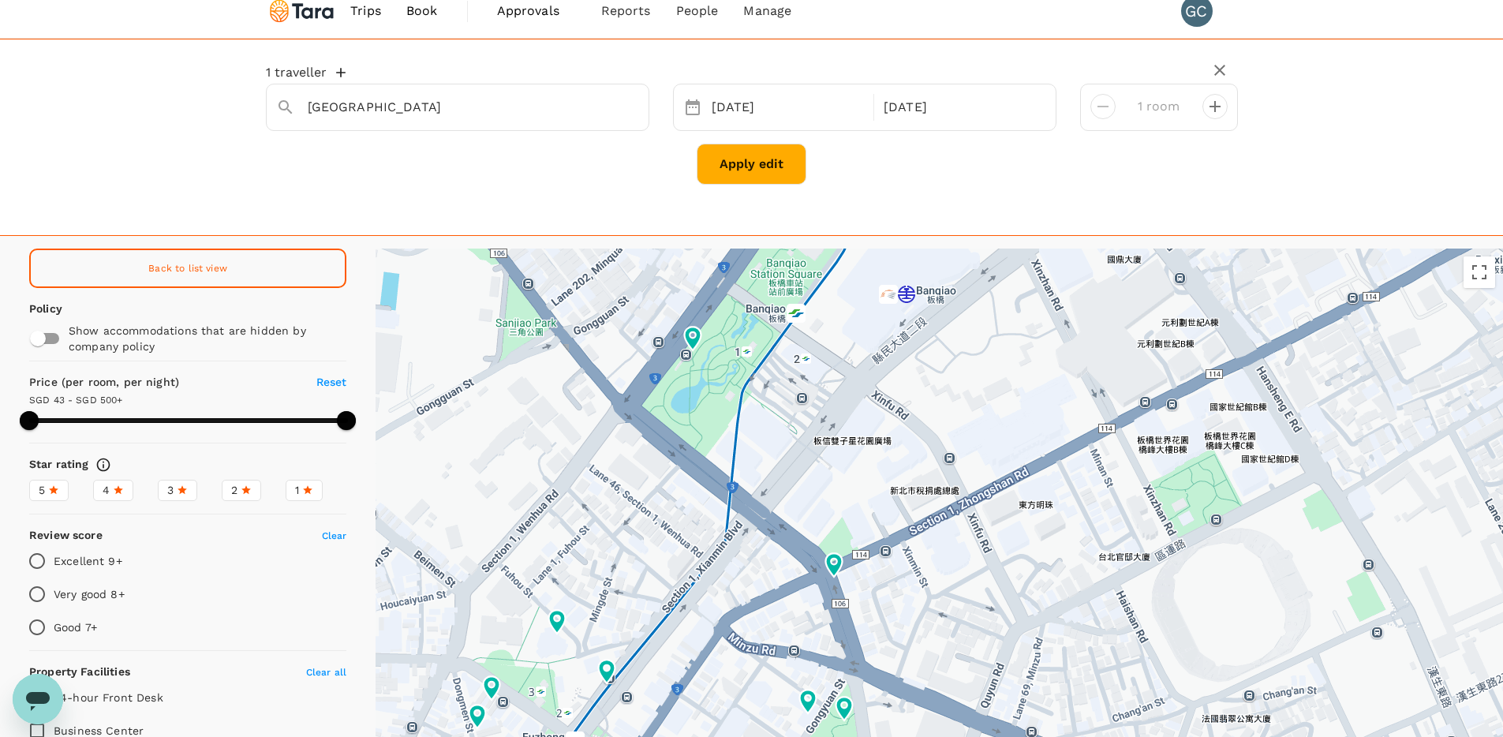
click at [735, 165] on button "Apply edit" at bounding box center [751, 164] width 110 height 41
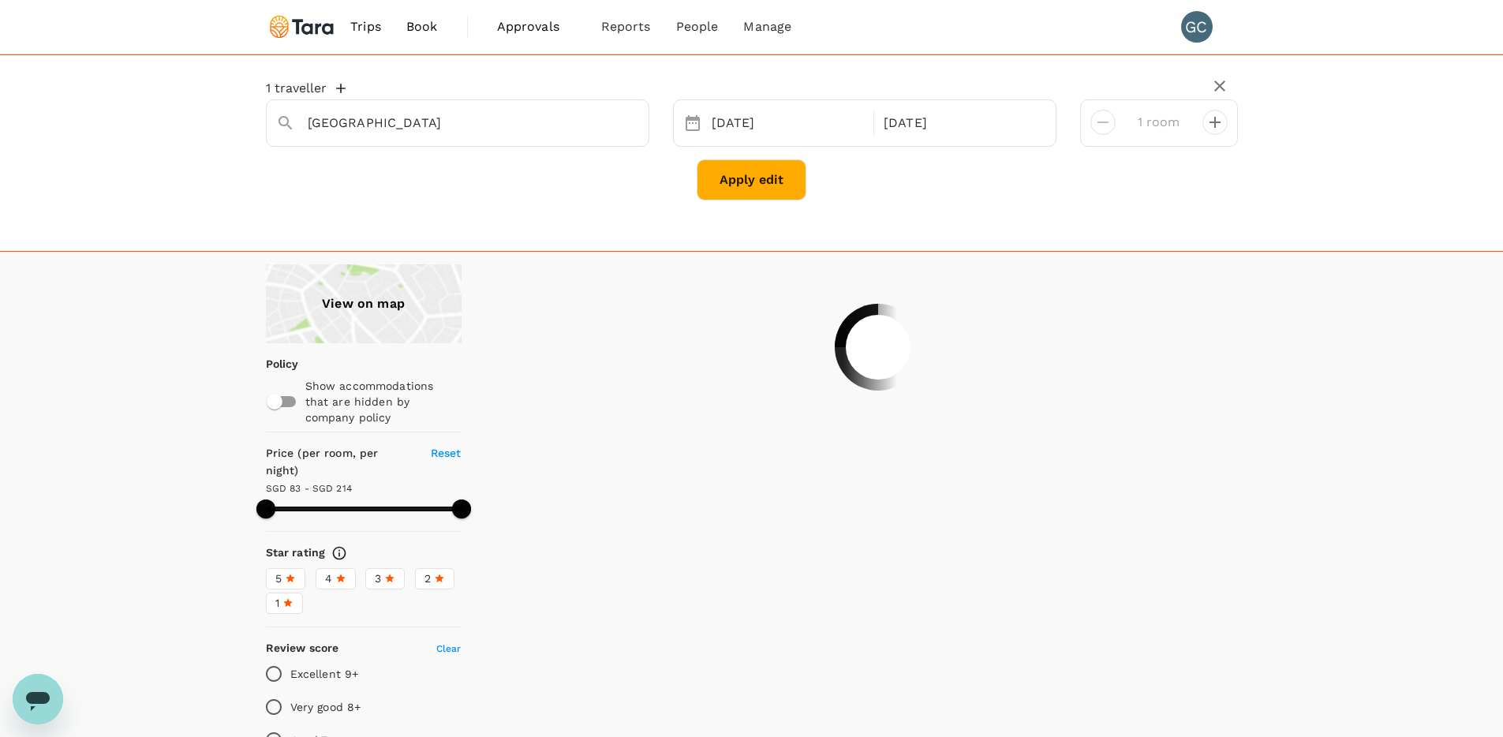
type input "213.42"
type input "83.56"
type input "213.56"
type input "42.56"
type input "347.56"
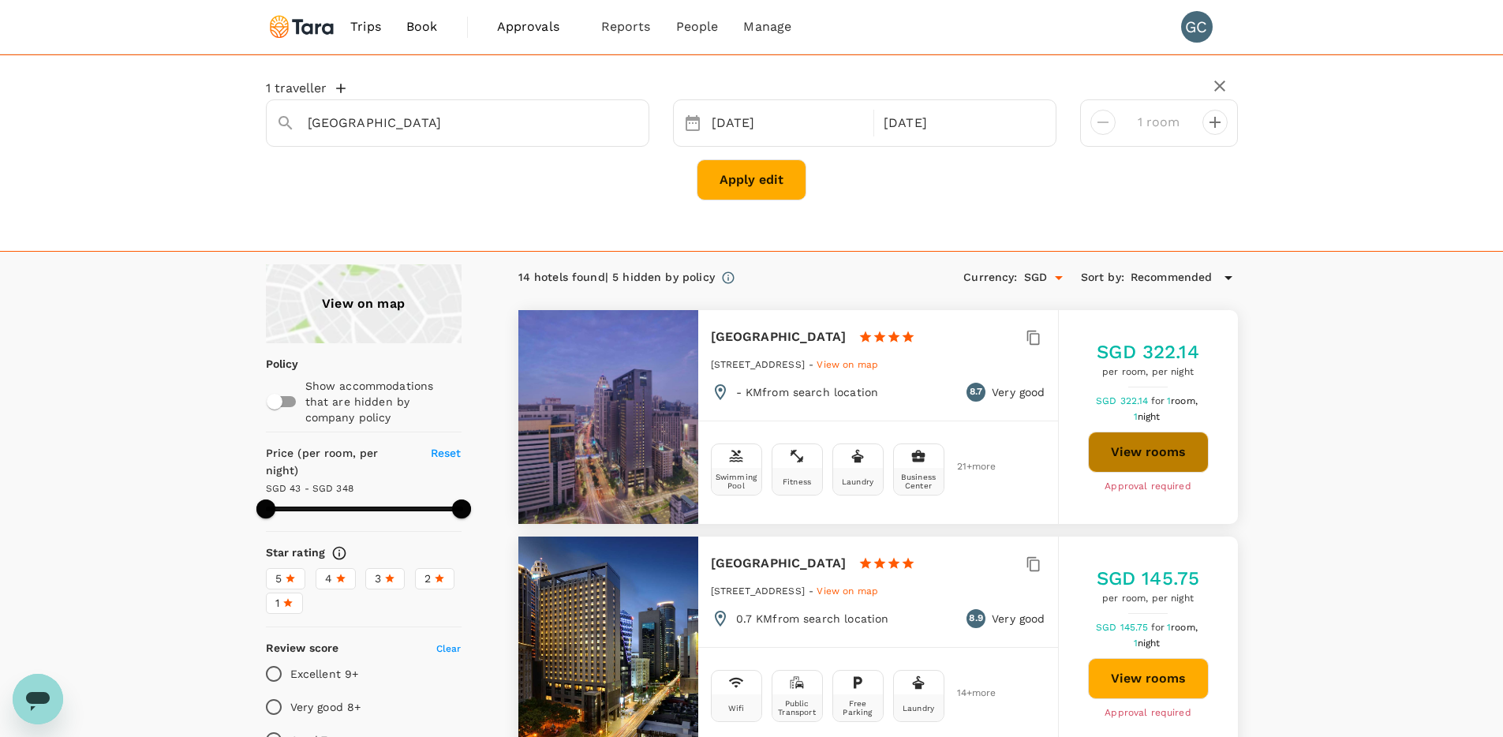
click at [1142, 457] on button "View rooms" at bounding box center [1148, 451] width 121 height 41
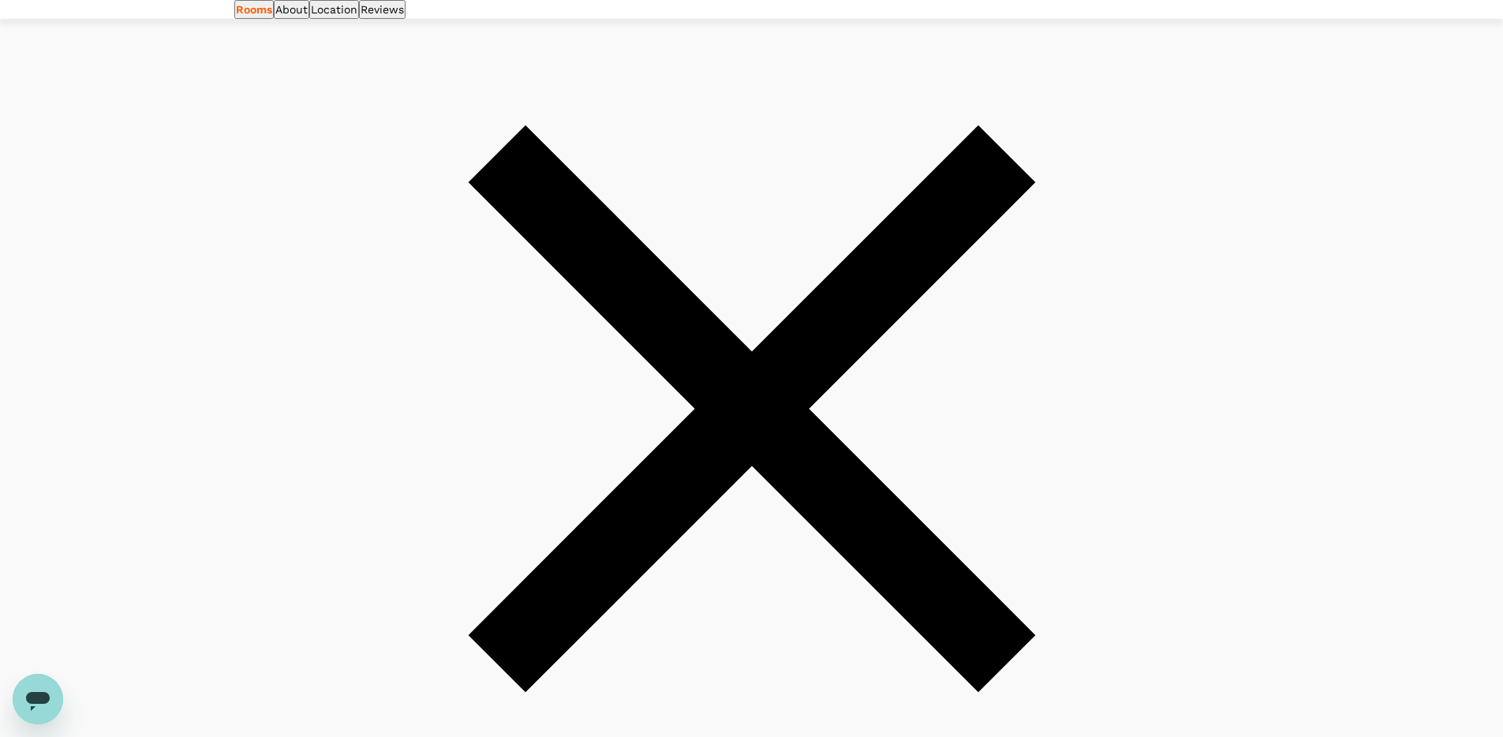
scroll to position [921, 0]
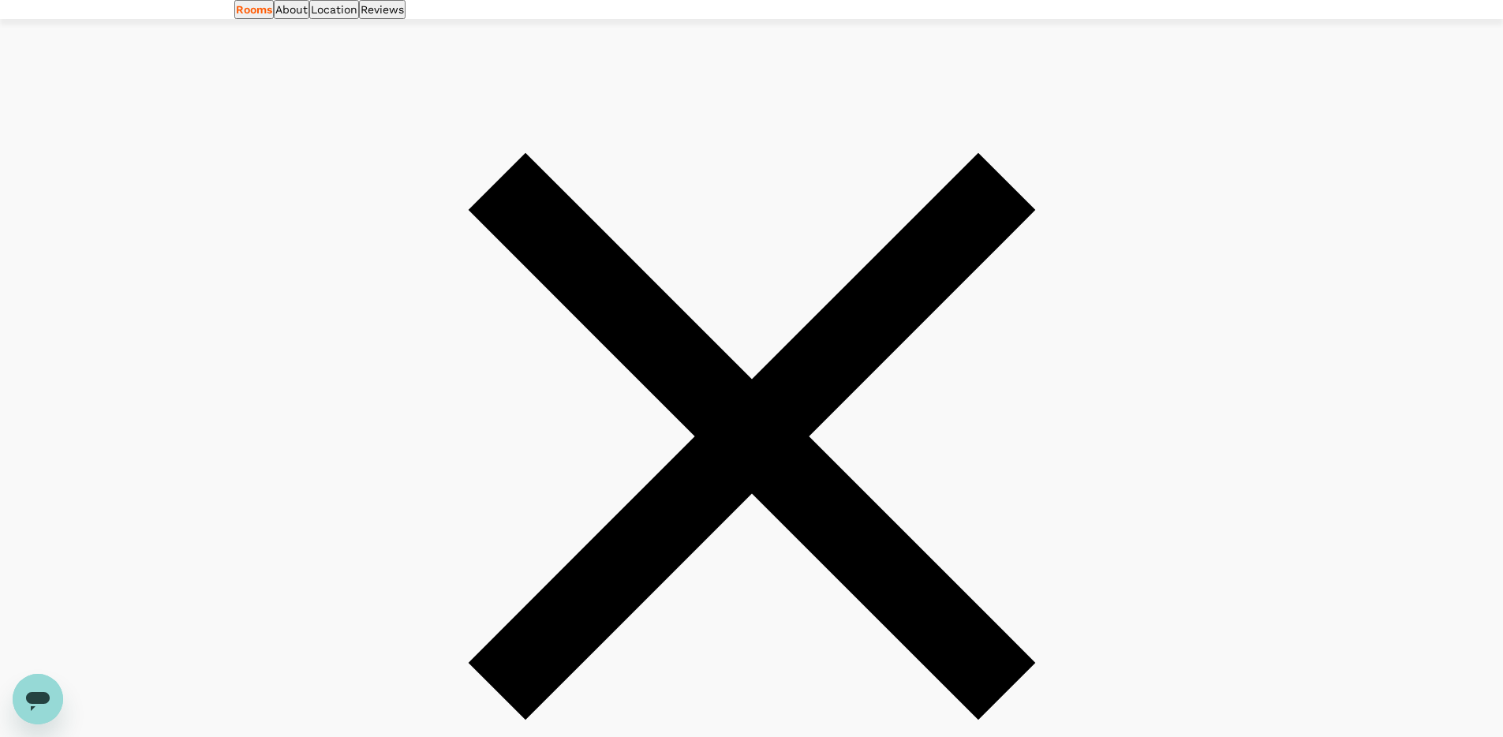
drag, startPoint x: 140, startPoint y: 169, endPoint x: 265, endPoint y: 115, distance: 136.4
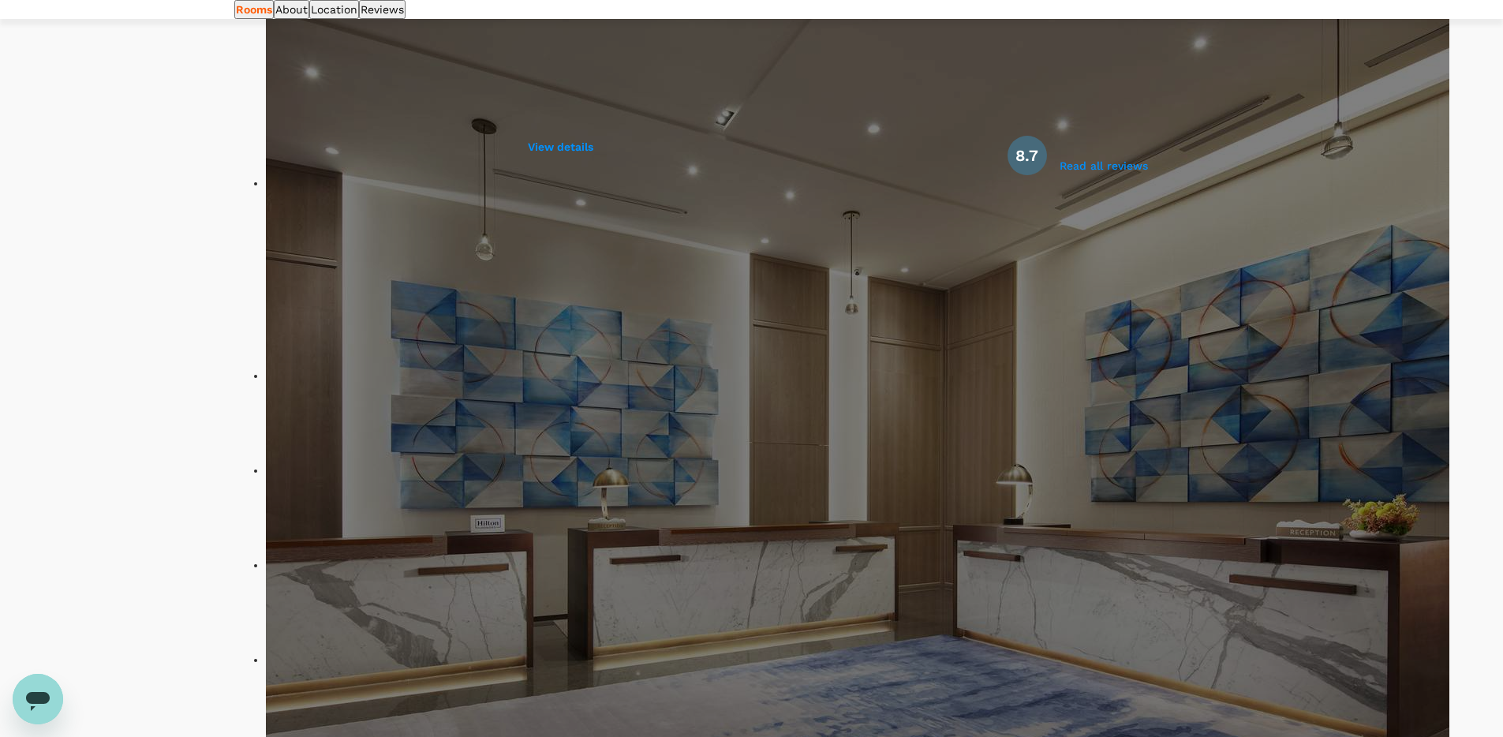
scroll to position [721, 0]
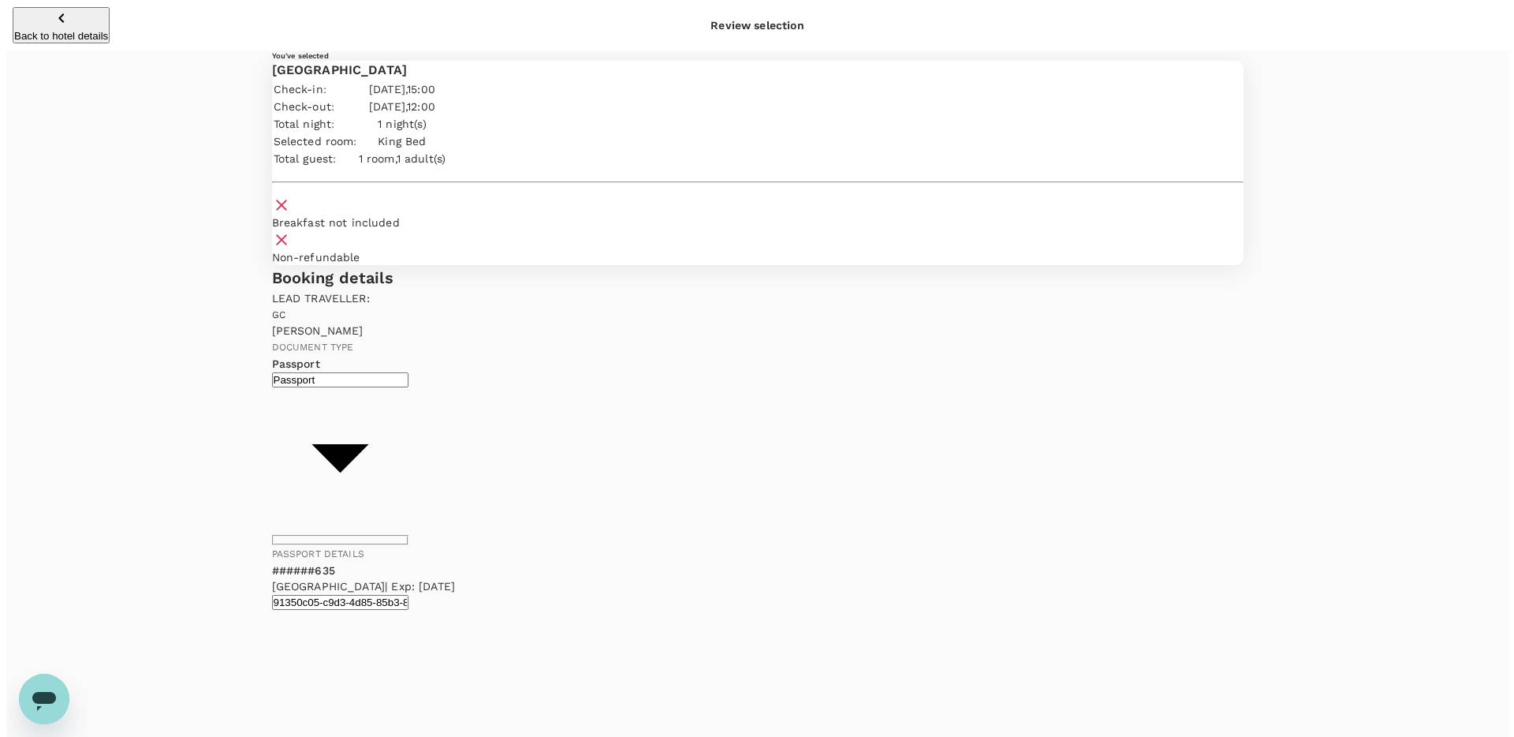
scroll to position [1, 0]
type input "9b978822-4779-4897-880a-17c8504d3706"
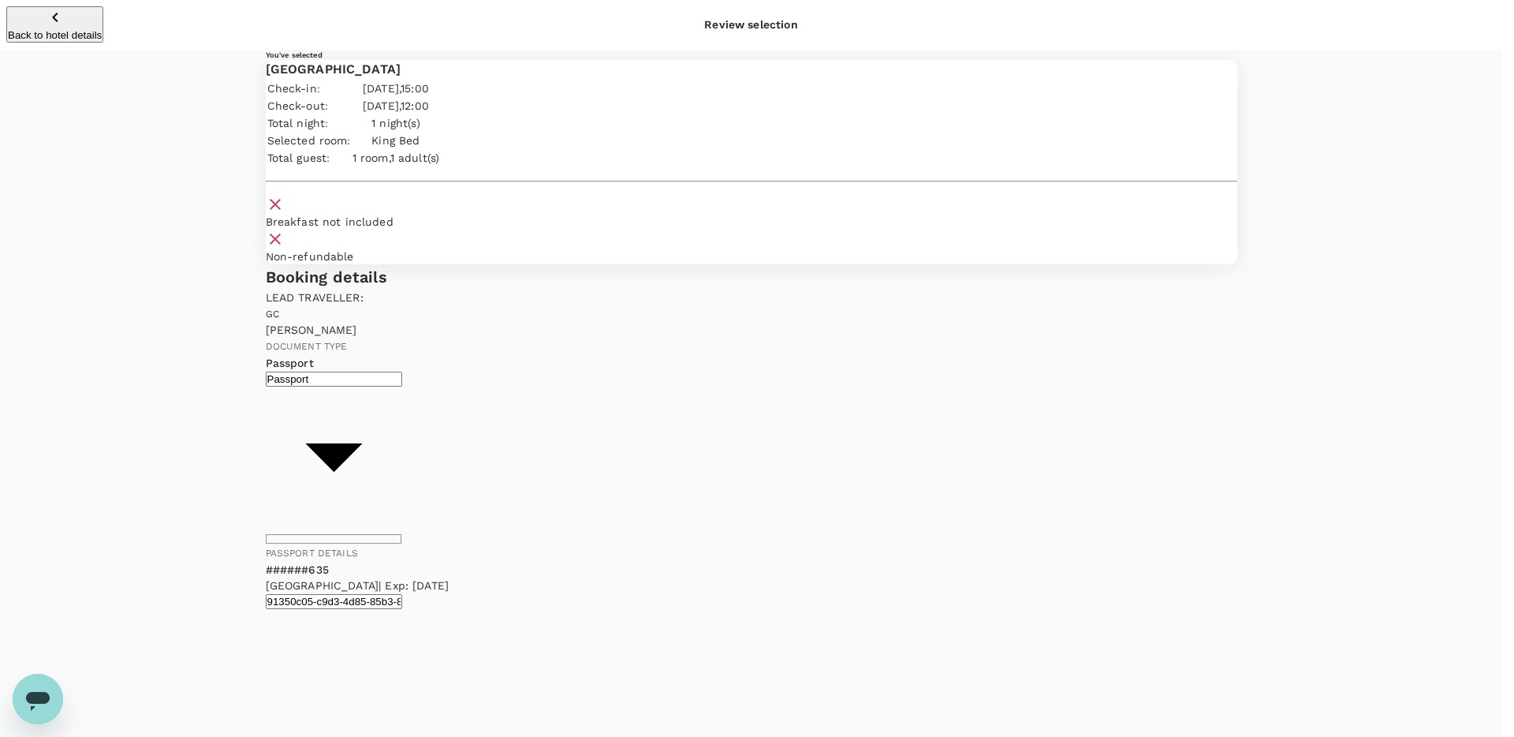
type textarea "Overnight hotel in [GEOGRAPHIC_DATA] for early morning flight to [GEOGRAPHIC_DA…"
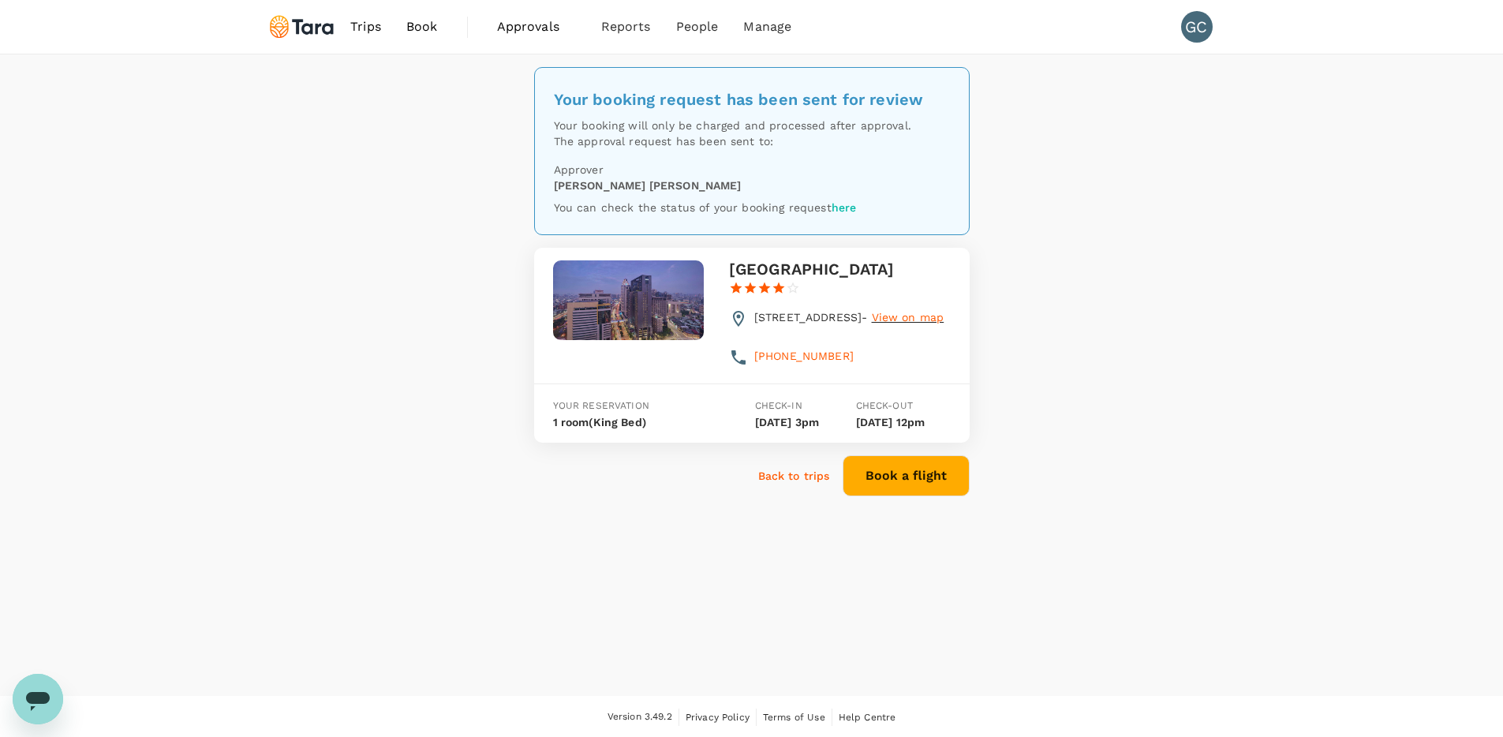
click at [887, 323] on span "View on map" at bounding box center [908, 317] width 73 height 13
